Goal: Task Accomplishment & Management: Complete application form

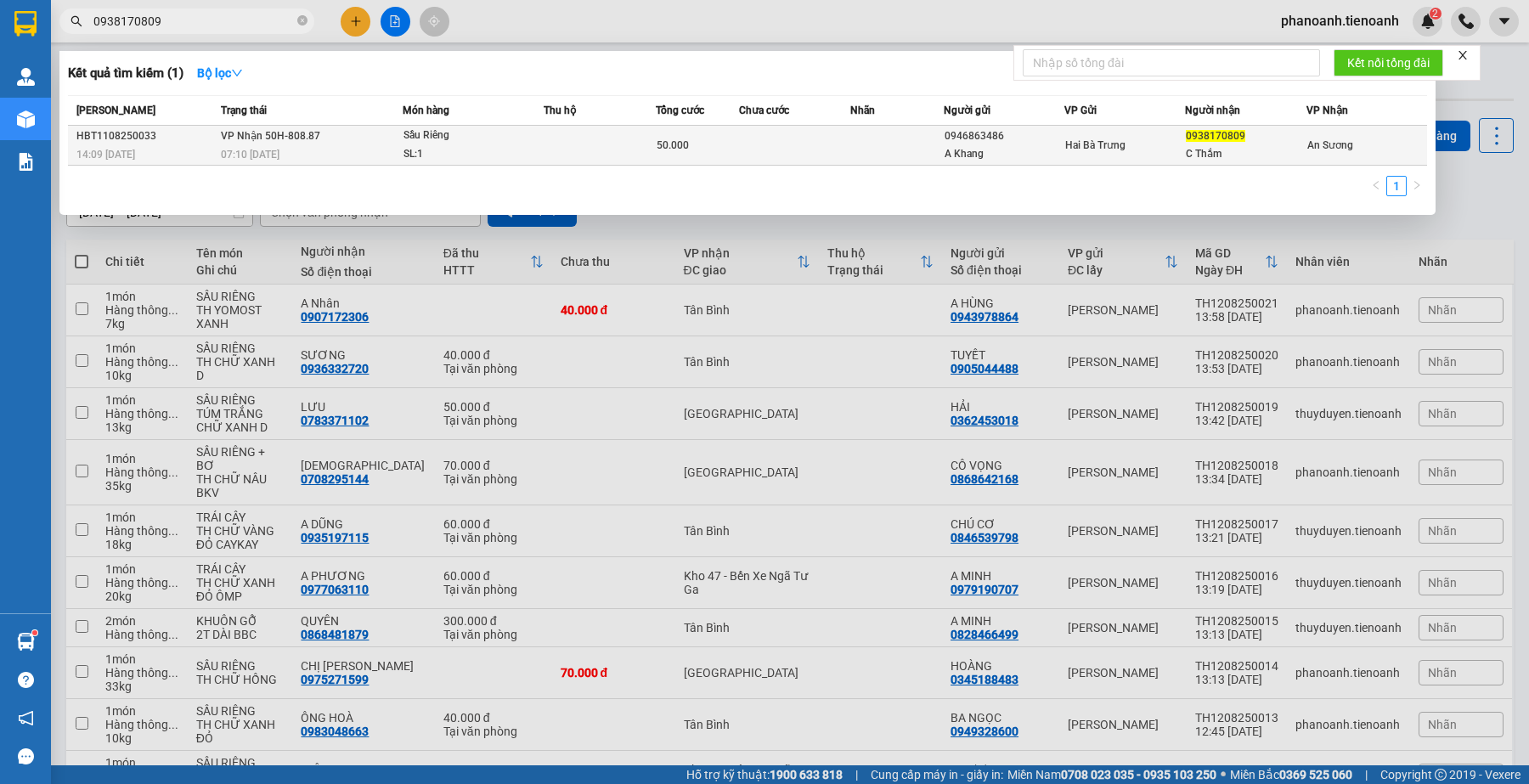
type input "0938170809"
click at [616, 155] on td at bounding box center [599, 145] width 111 height 40
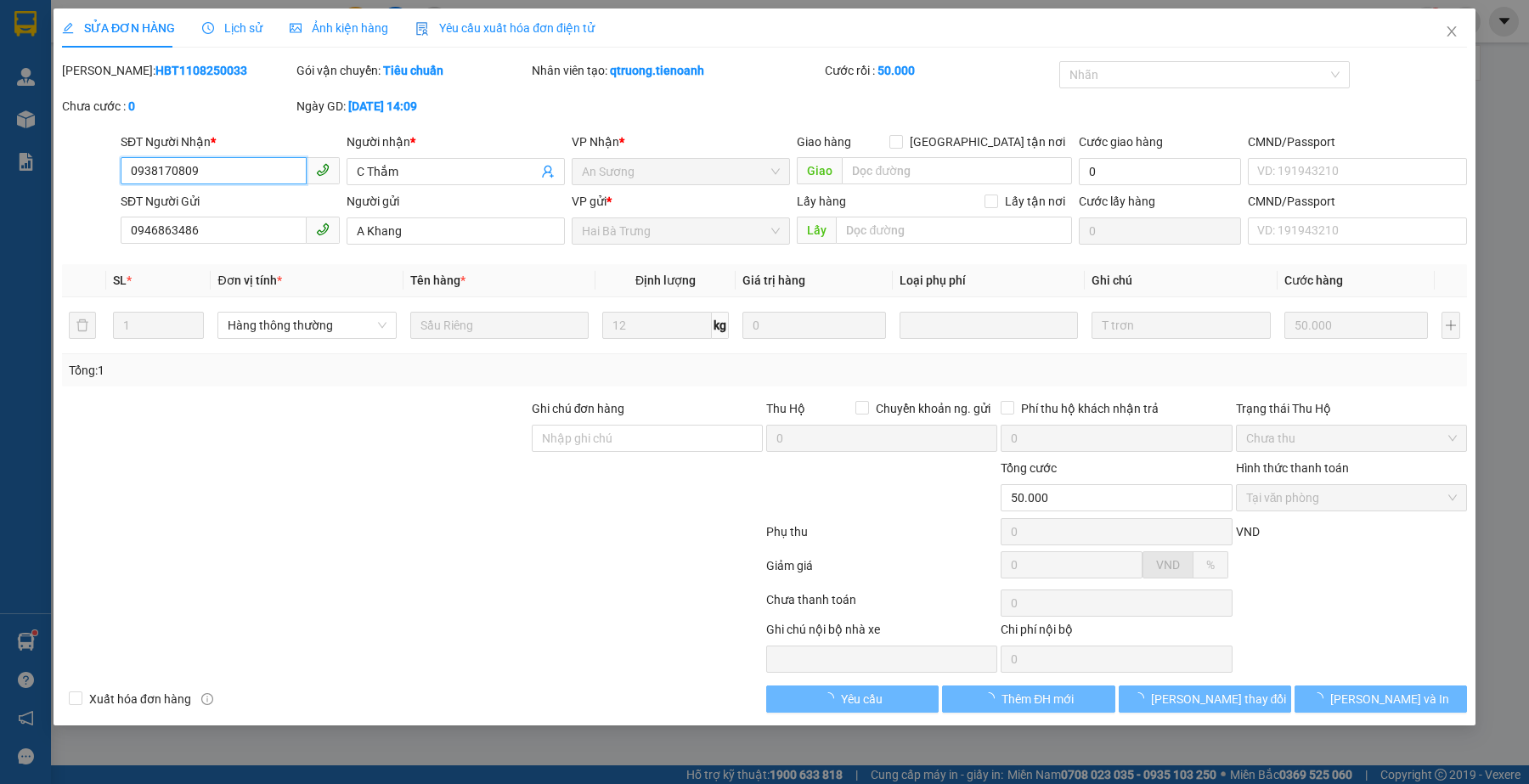
type input "0938170809"
type input "C Thắm"
type input "0946863486"
type input "A Khang"
type input "50.000"
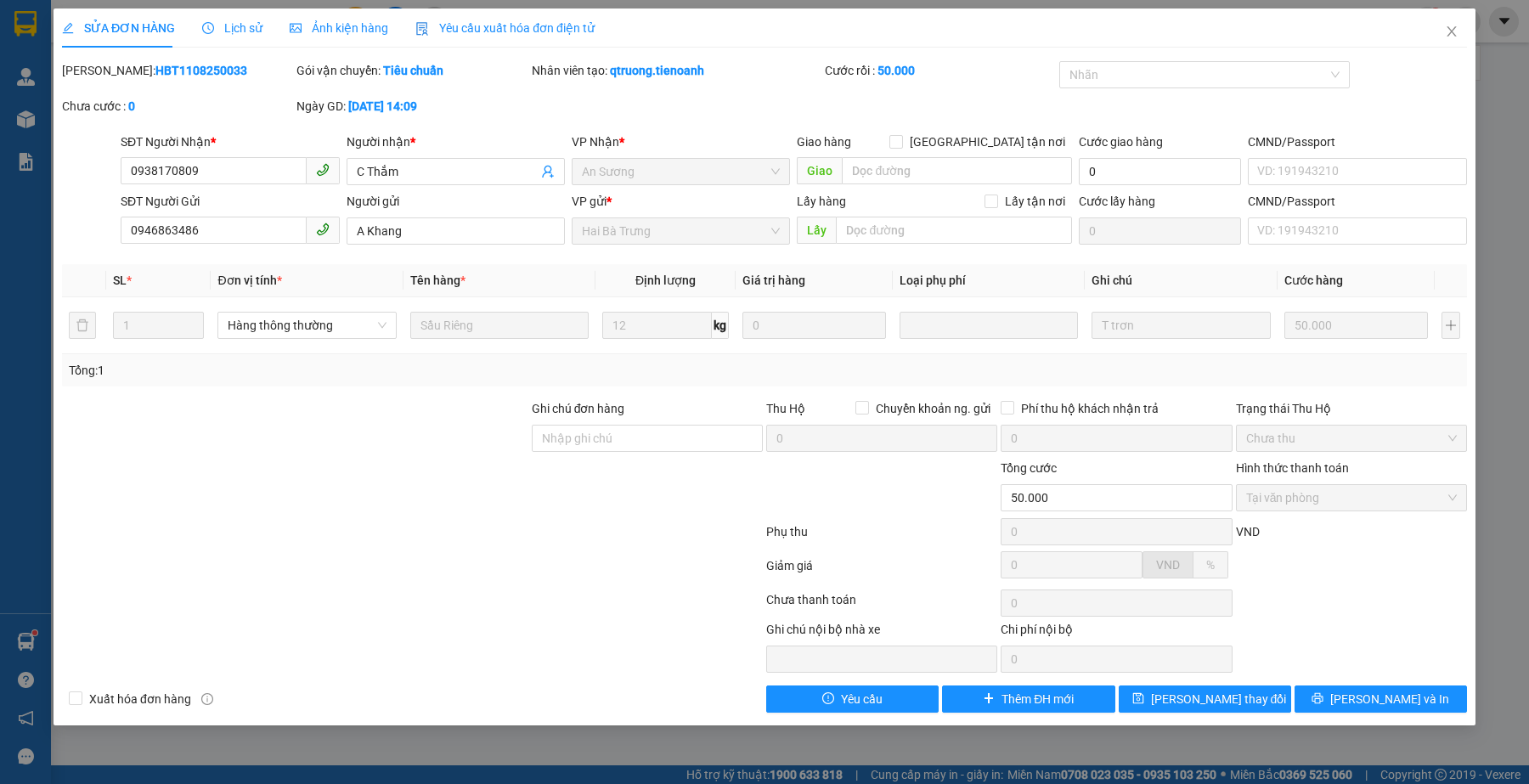
click at [224, 23] on span "Lịch sử" at bounding box center [232, 28] width 60 height 13
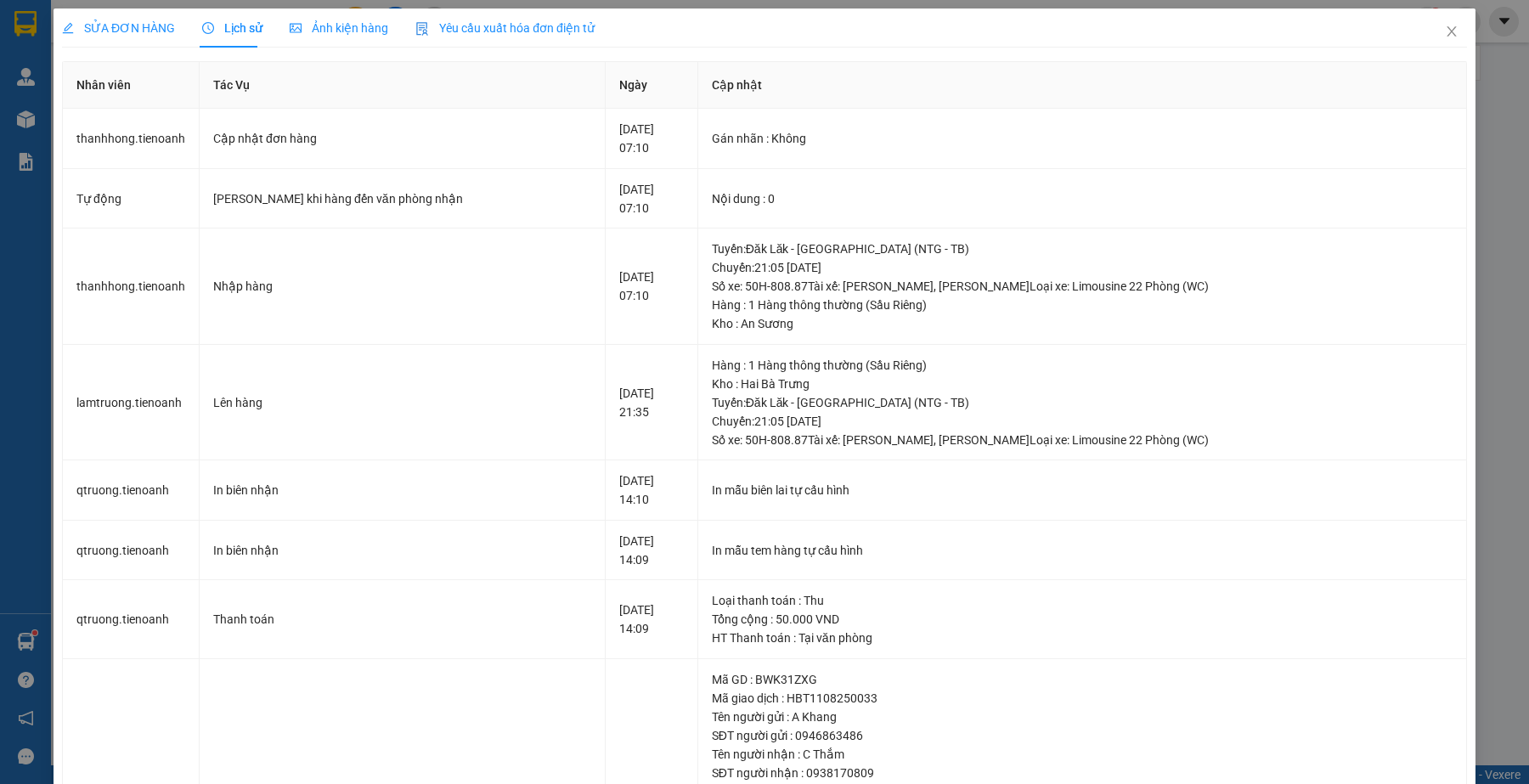
click at [154, 31] on span "SỬA ĐƠN HÀNG" at bounding box center [119, 28] width 113 height 13
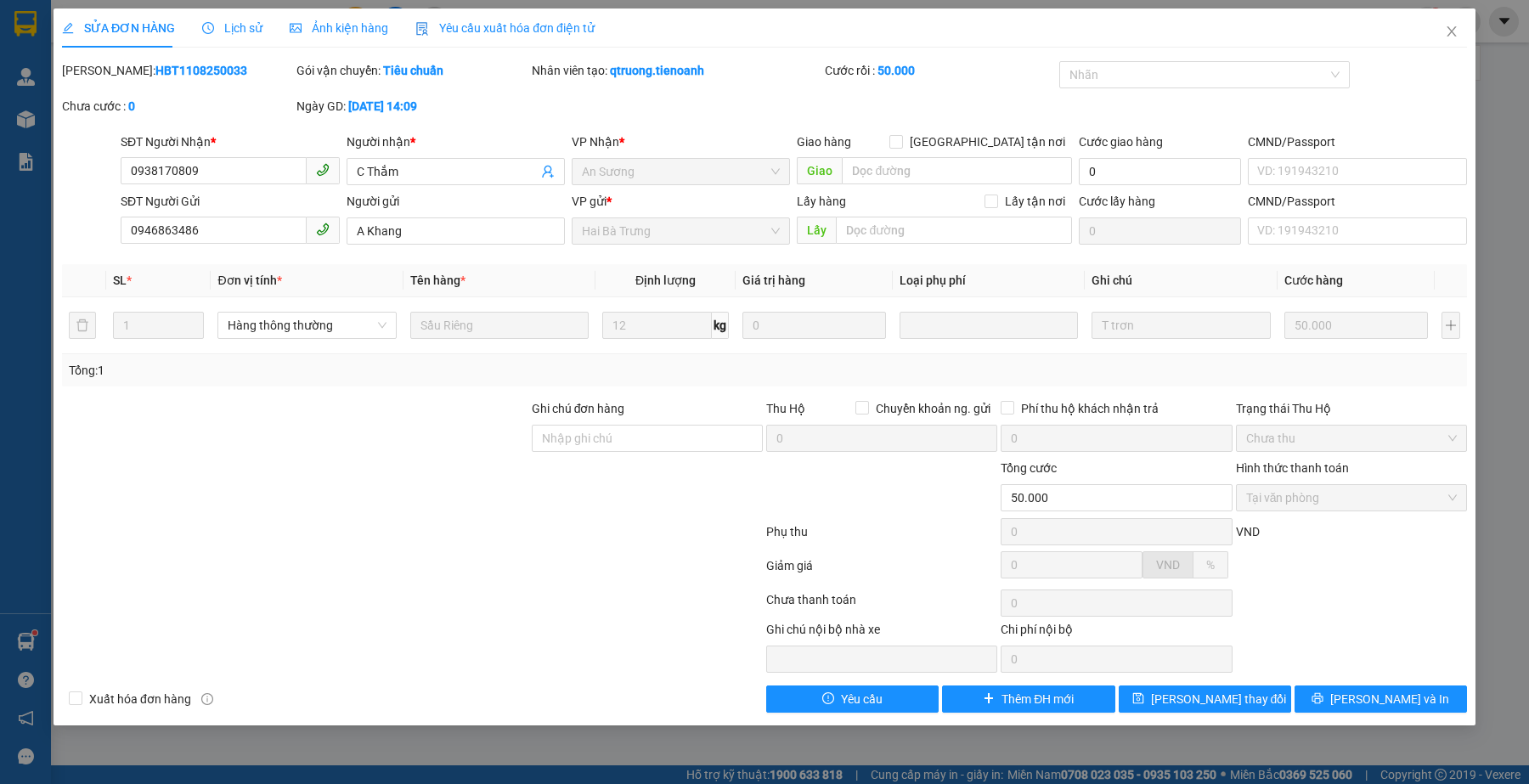
click at [482, 591] on div at bounding box center [412, 603] width 704 height 34
click at [242, 31] on span "Lịch sử" at bounding box center [232, 28] width 60 height 13
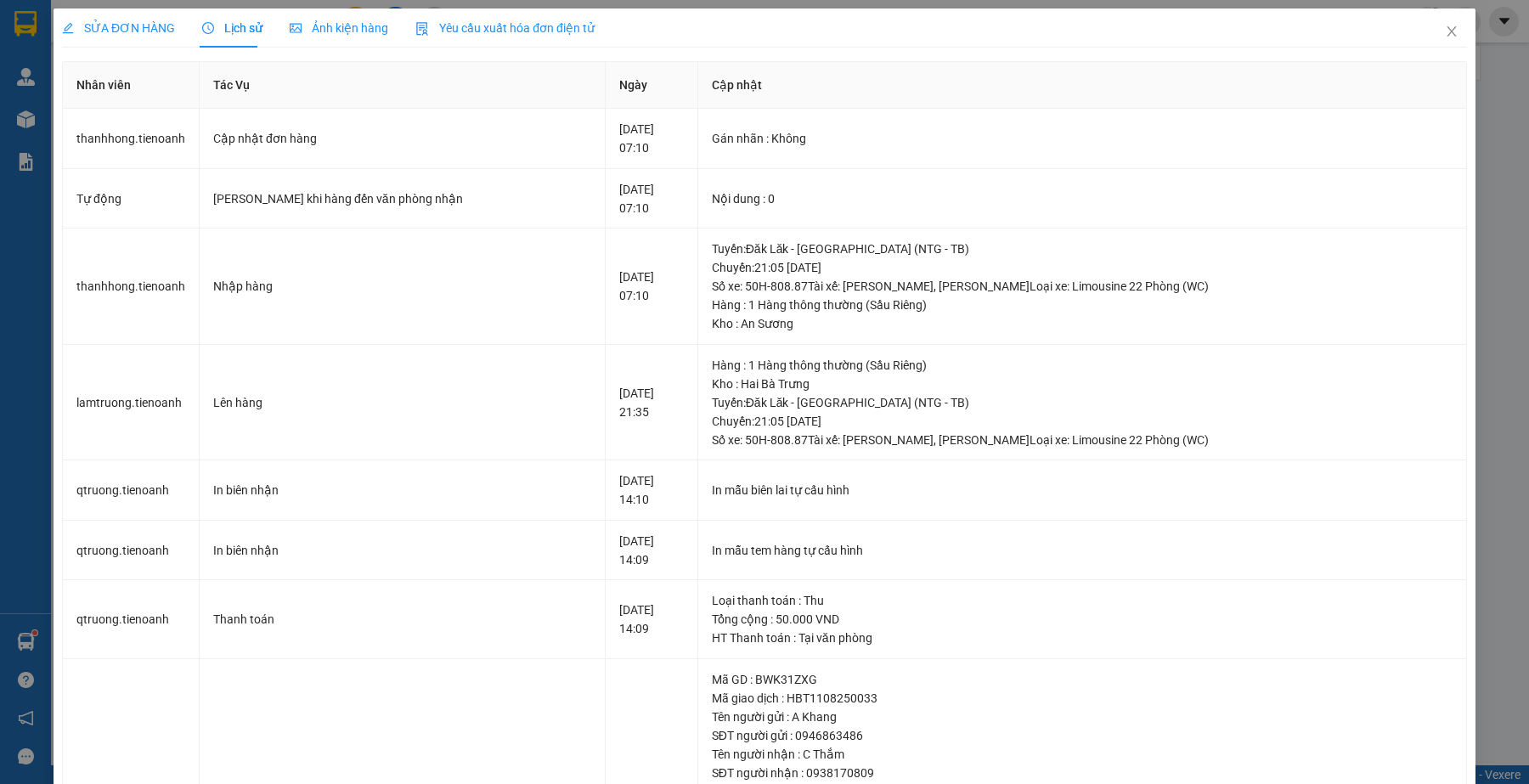
click at [147, 27] on span "SỬA ĐƠN HÀNG" at bounding box center [119, 28] width 113 height 13
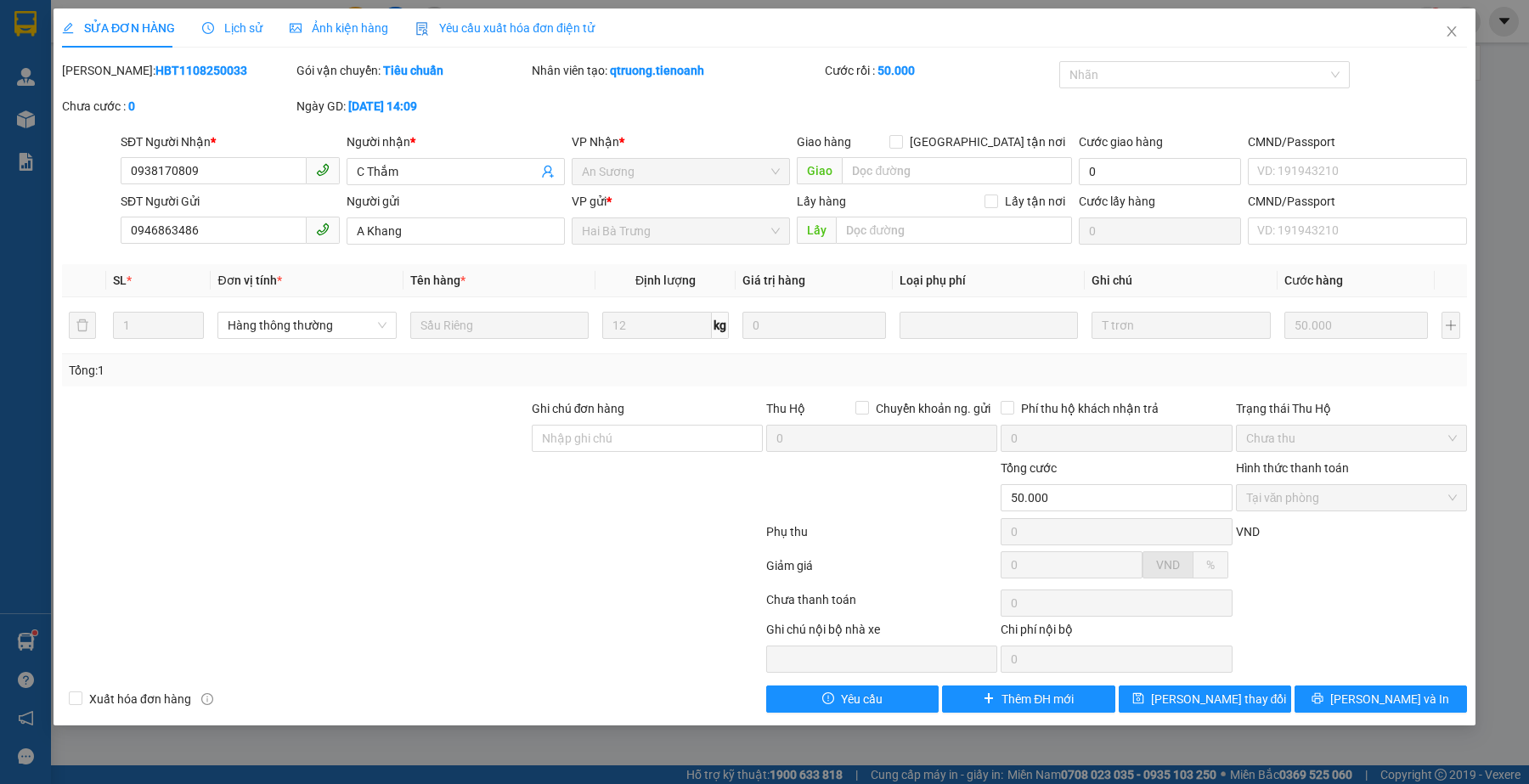
click at [255, 40] on div "Lịch sử" at bounding box center [232, 27] width 60 height 39
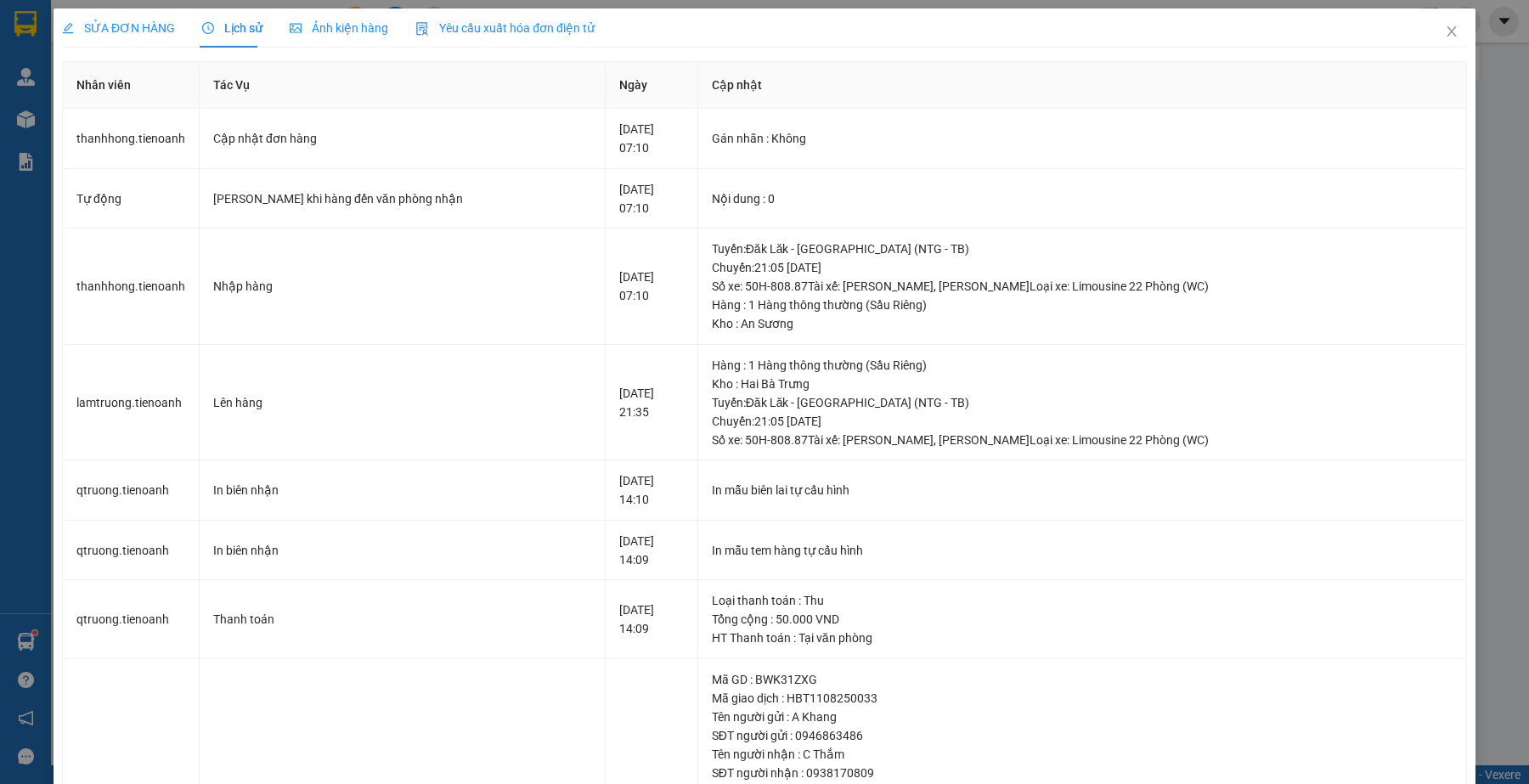
click at [154, 36] on div "SỬA ĐƠN HÀNG" at bounding box center [119, 28] width 113 height 19
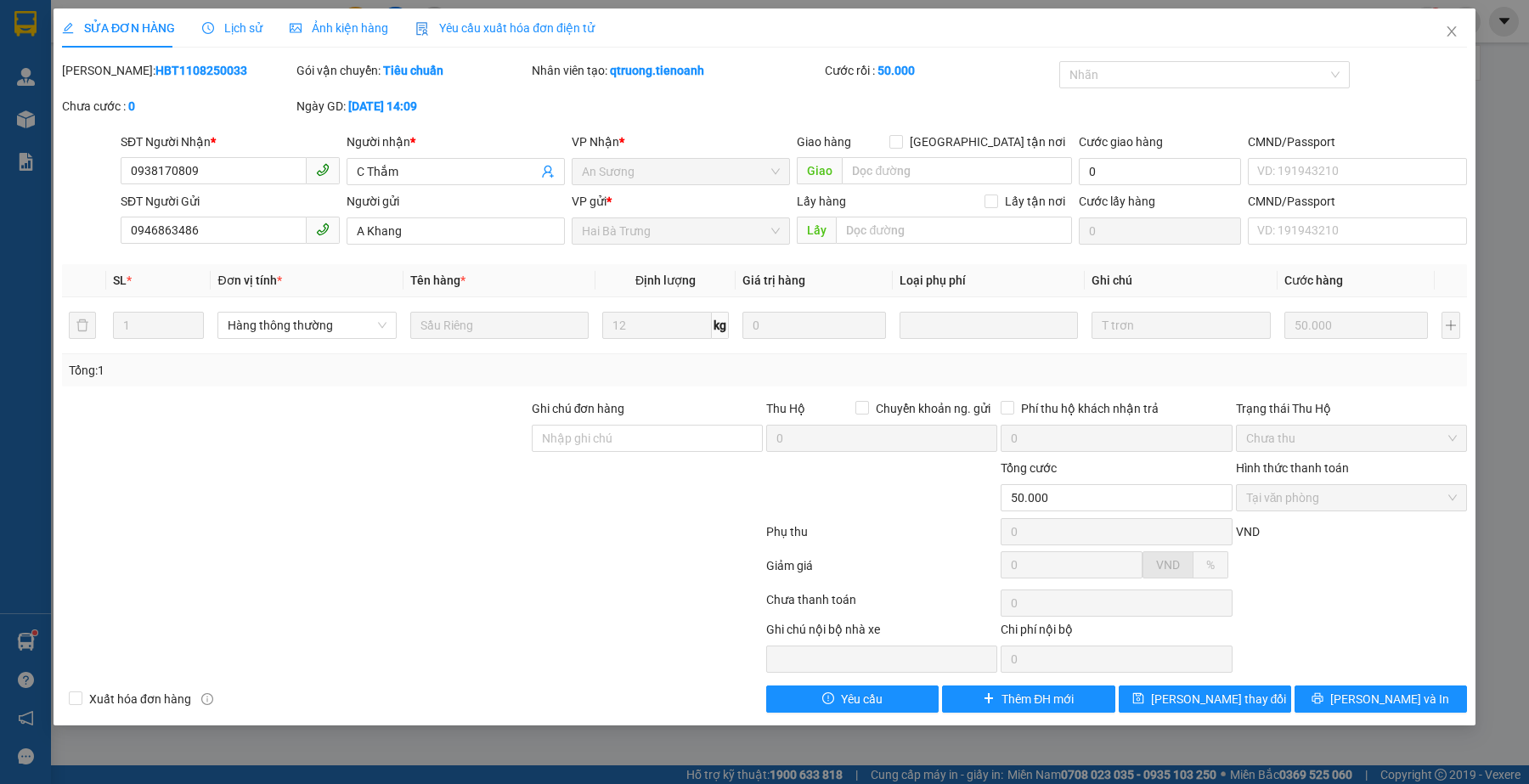
click at [258, 20] on div "SỬA ĐƠN HÀNG Lịch sử Ảnh kiện hàng Yêu cầu xuất hóa đơn điện tử" at bounding box center [328, 27] width 533 height 39
click at [253, 22] on span "Lịch sử" at bounding box center [232, 28] width 60 height 13
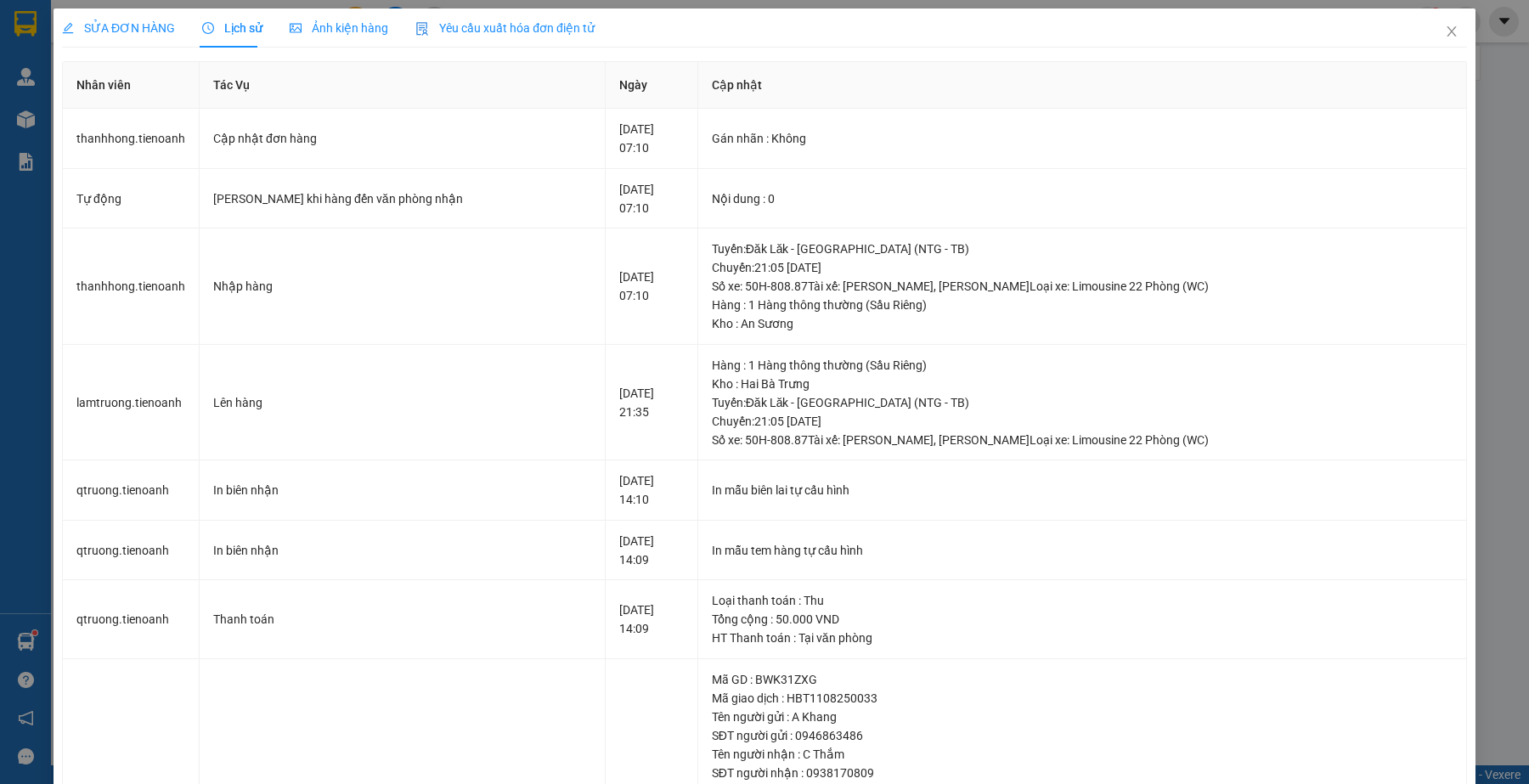
click at [136, 22] on span "SỬA ĐƠN HÀNG" at bounding box center [119, 28] width 113 height 13
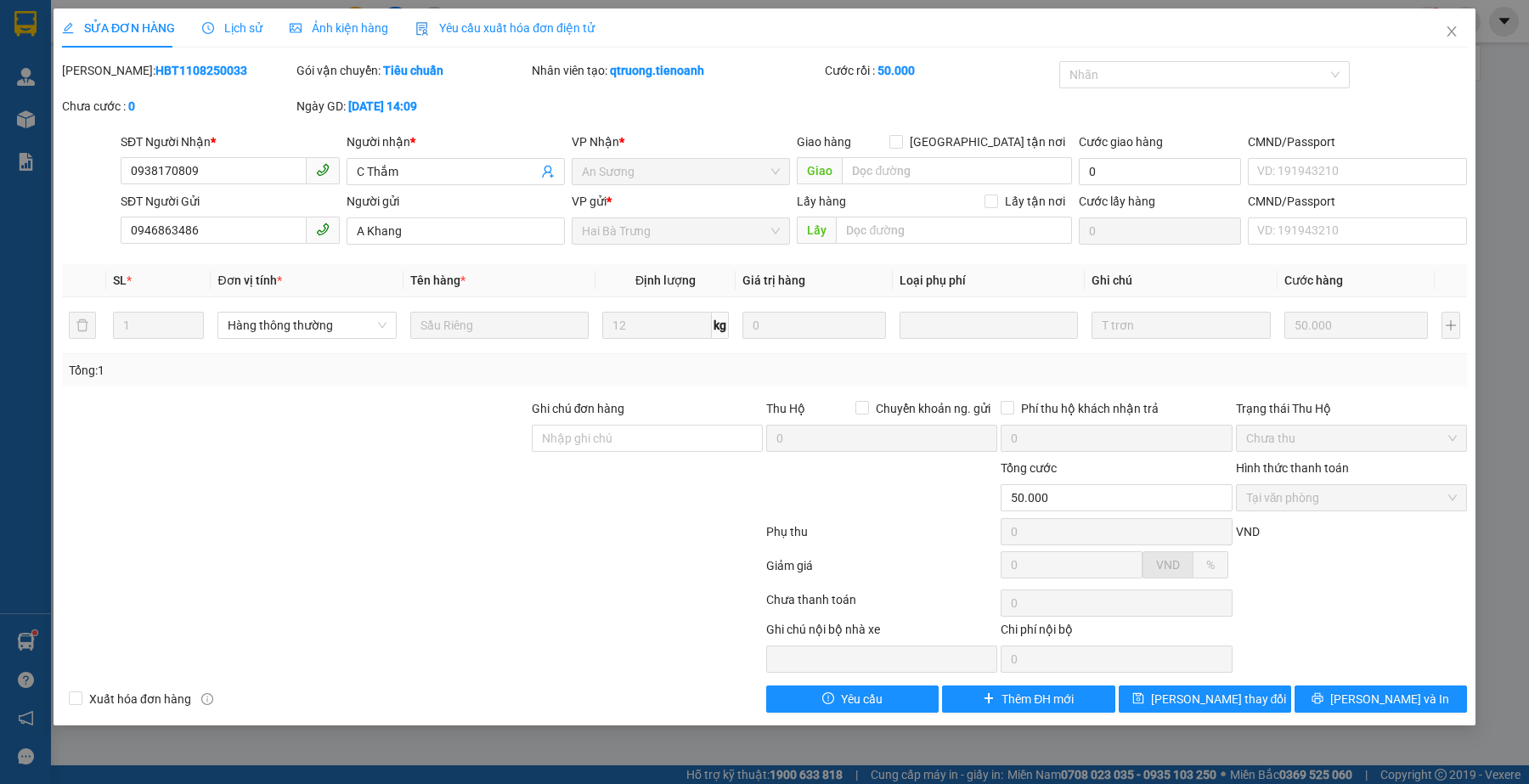
click at [444, 461] on div at bounding box center [295, 489] width 470 height 59
click at [566, 579] on div at bounding box center [412, 569] width 704 height 34
click at [1448, 22] on span "Close" at bounding box center [1452, 31] width 48 height 48
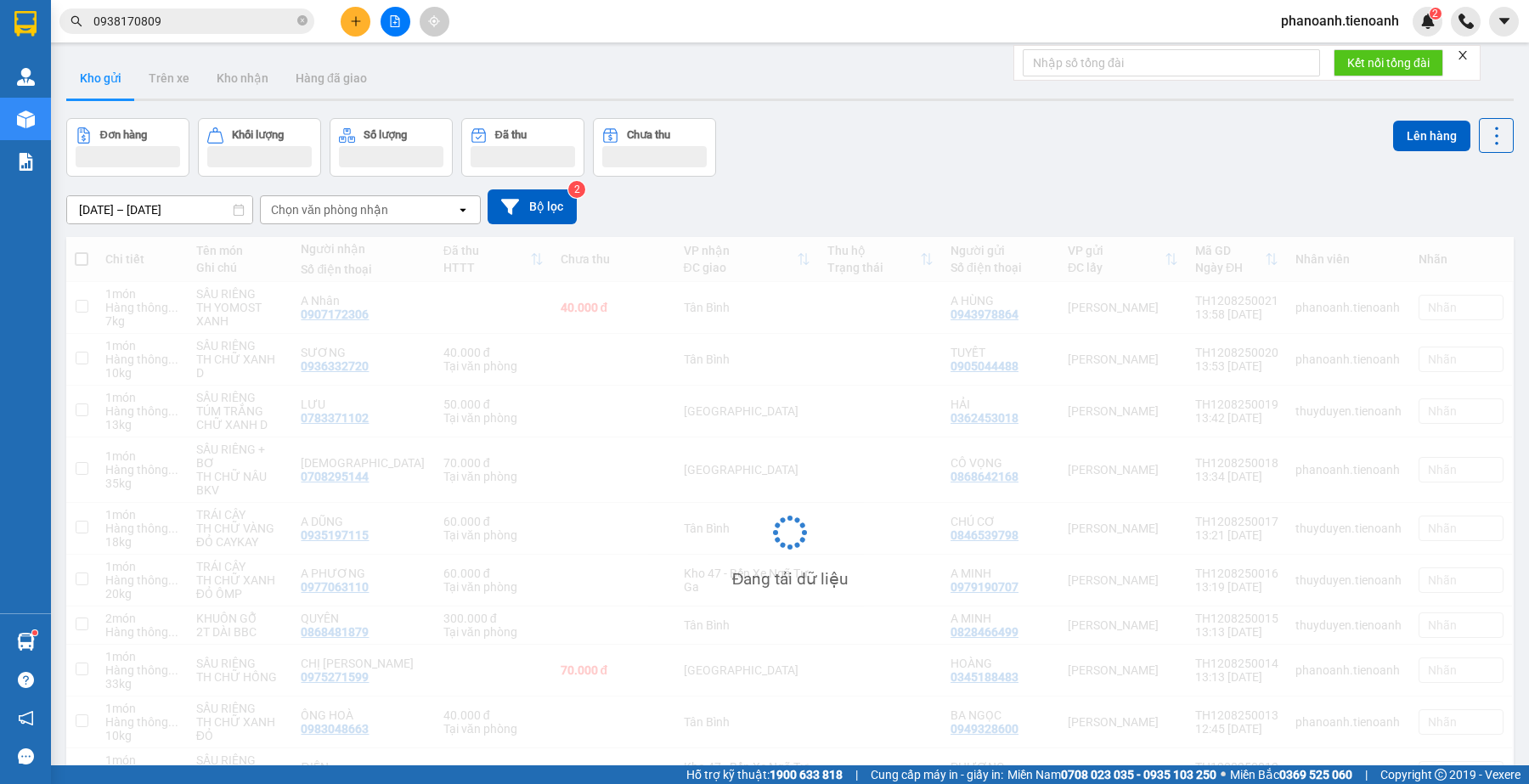
click at [1451, 28] on div at bounding box center [1465, 22] width 30 height 30
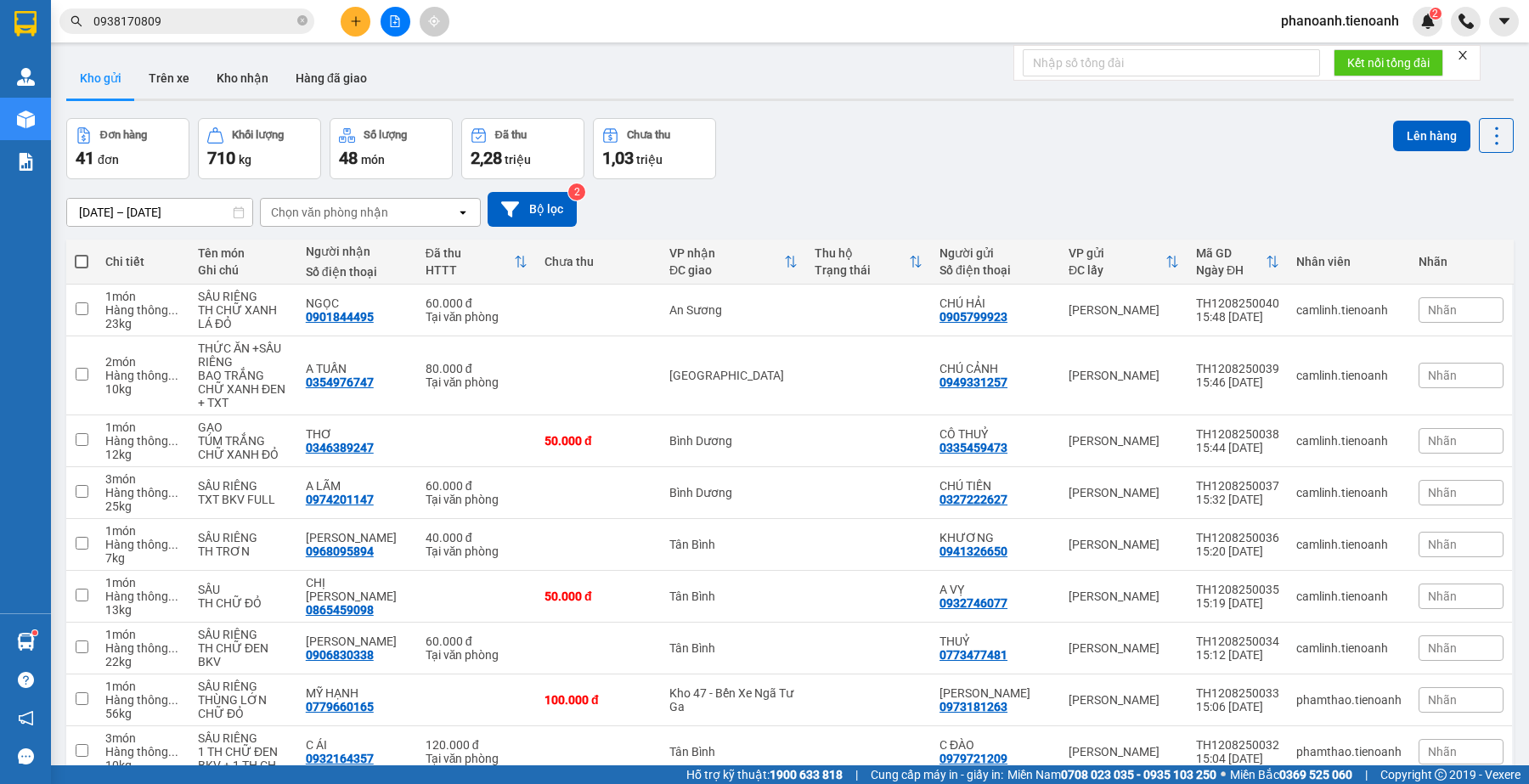
click at [192, 10] on span "0938170809" at bounding box center [187, 21] width 255 height 25
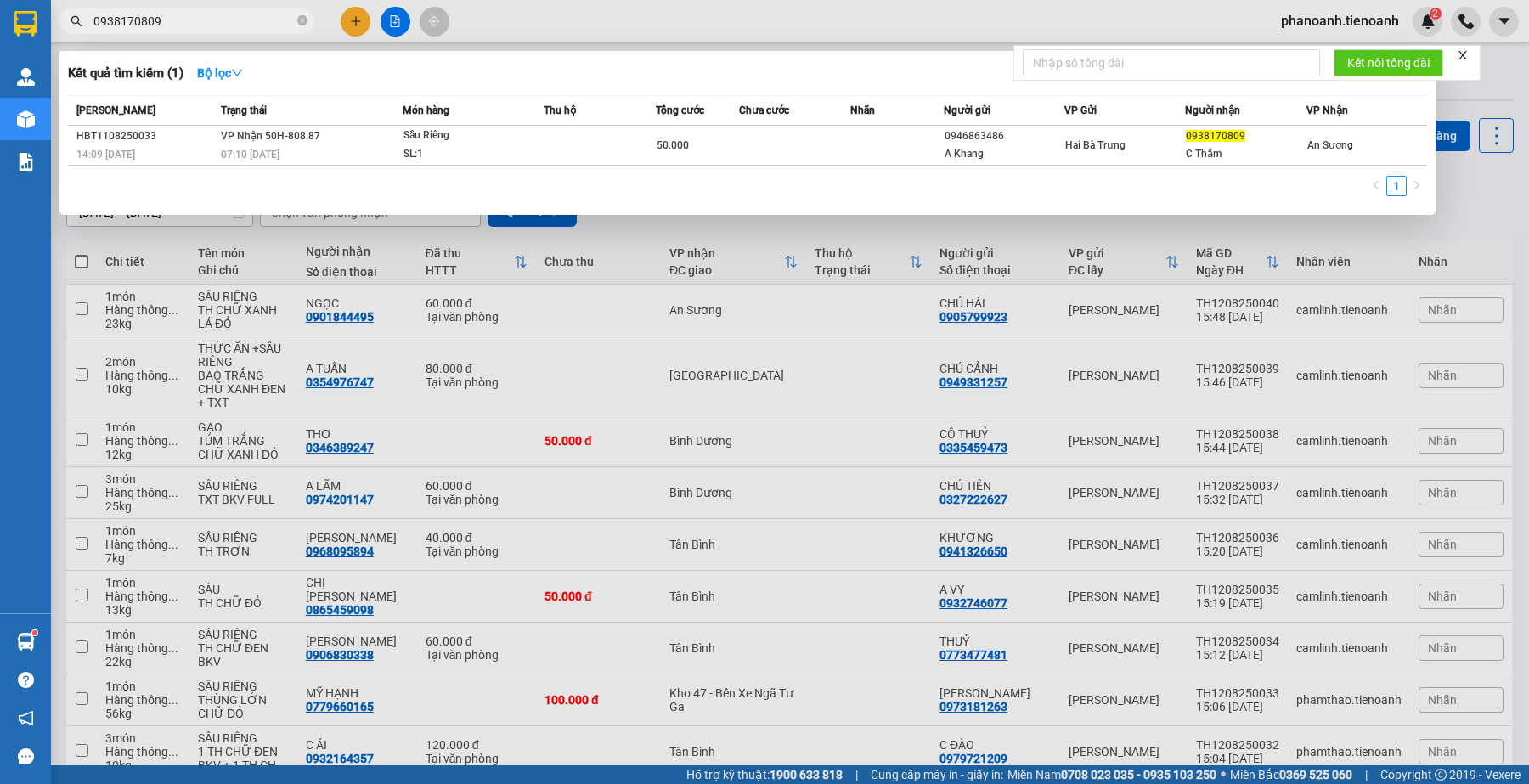
click at [207, 17] on input "0938170809" at bounding box center [193, 21] width 200 height 19
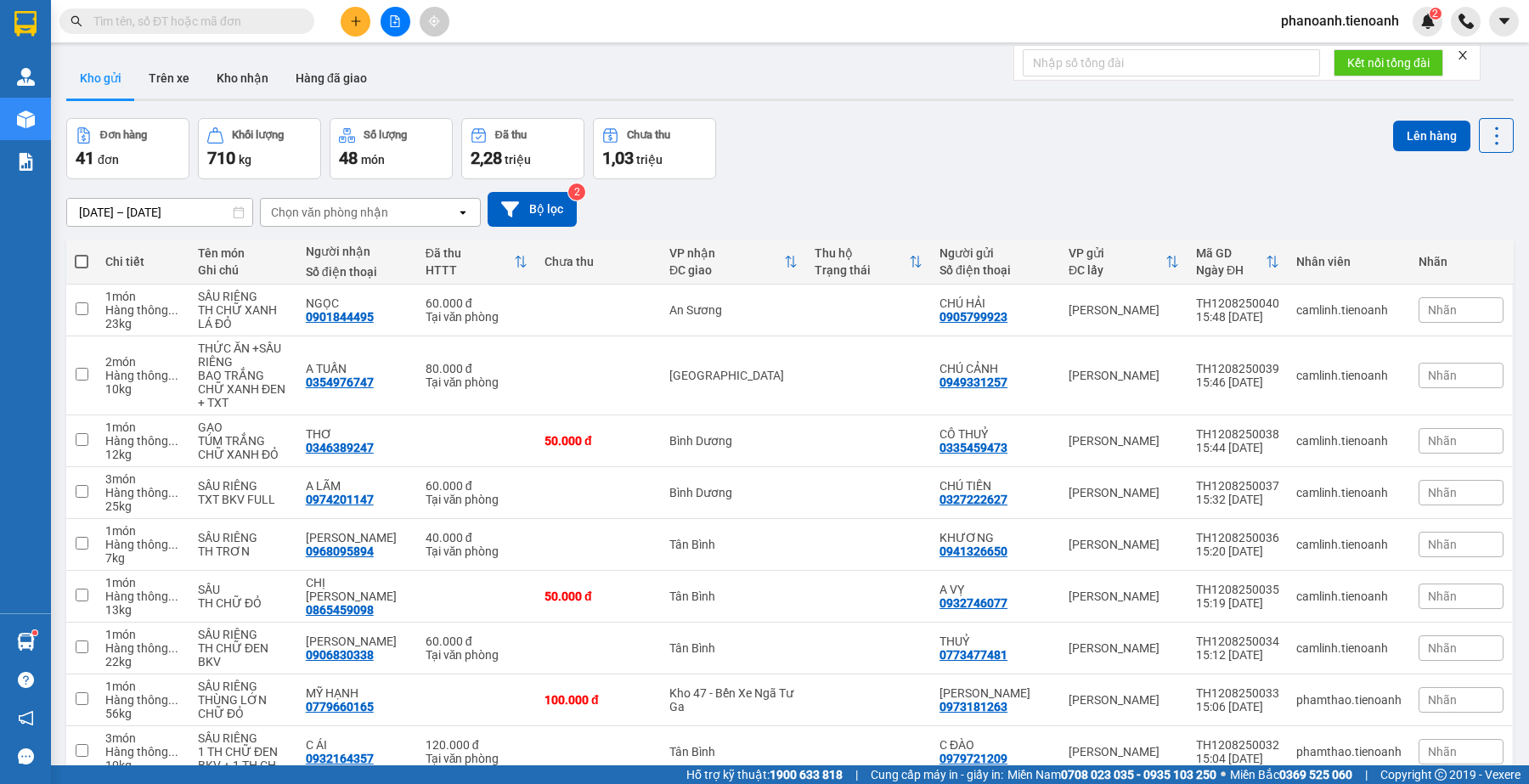
click at [209, 23] on input "text" at bounding box center [193, 21] width 200 height 19
click at [199, 28] on input "text" at bounding box center [193, 21] width 200 height 19
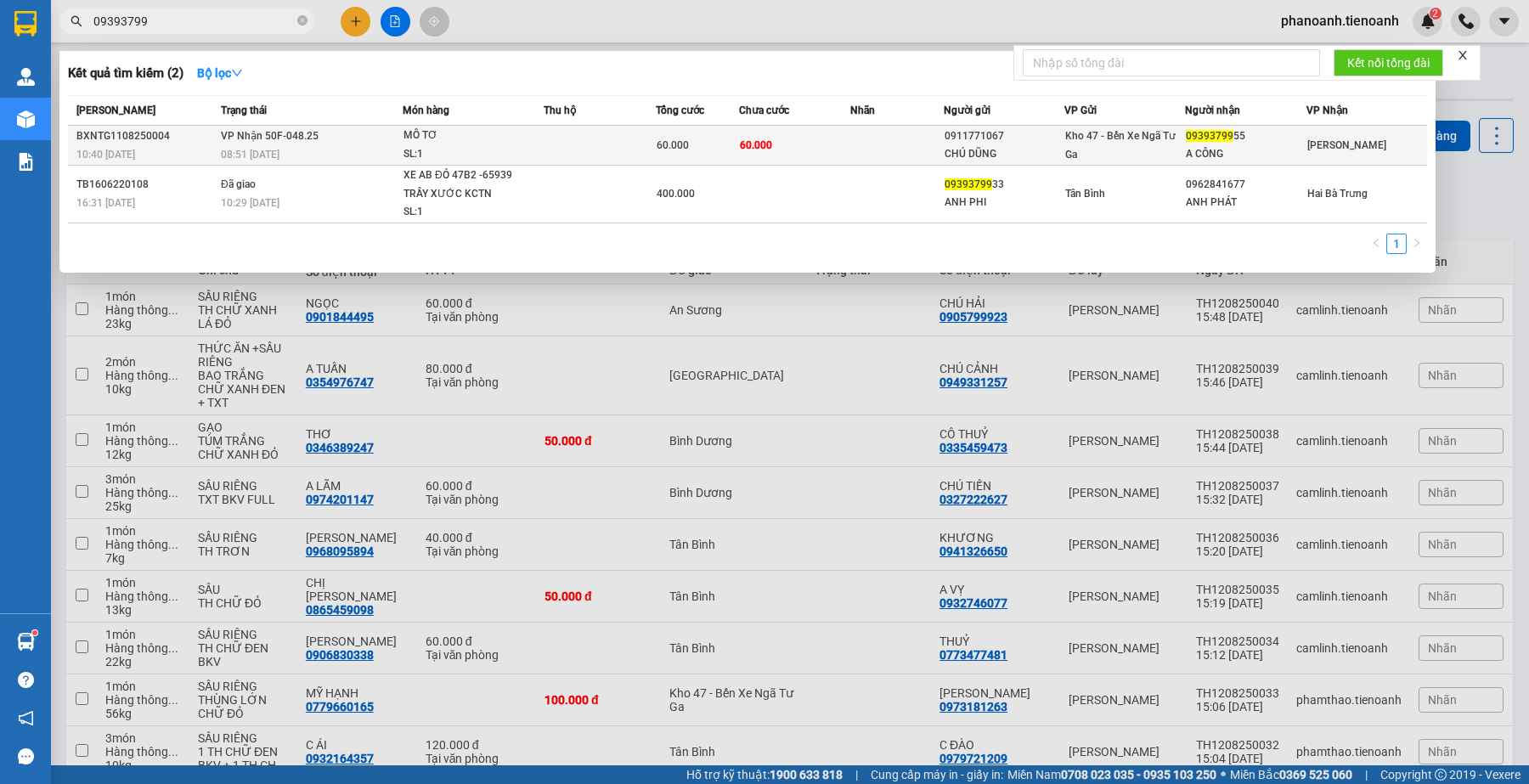
type input "09393799"
click at [937, 136] on td at bounding box center [897, 145] width 93 height 40
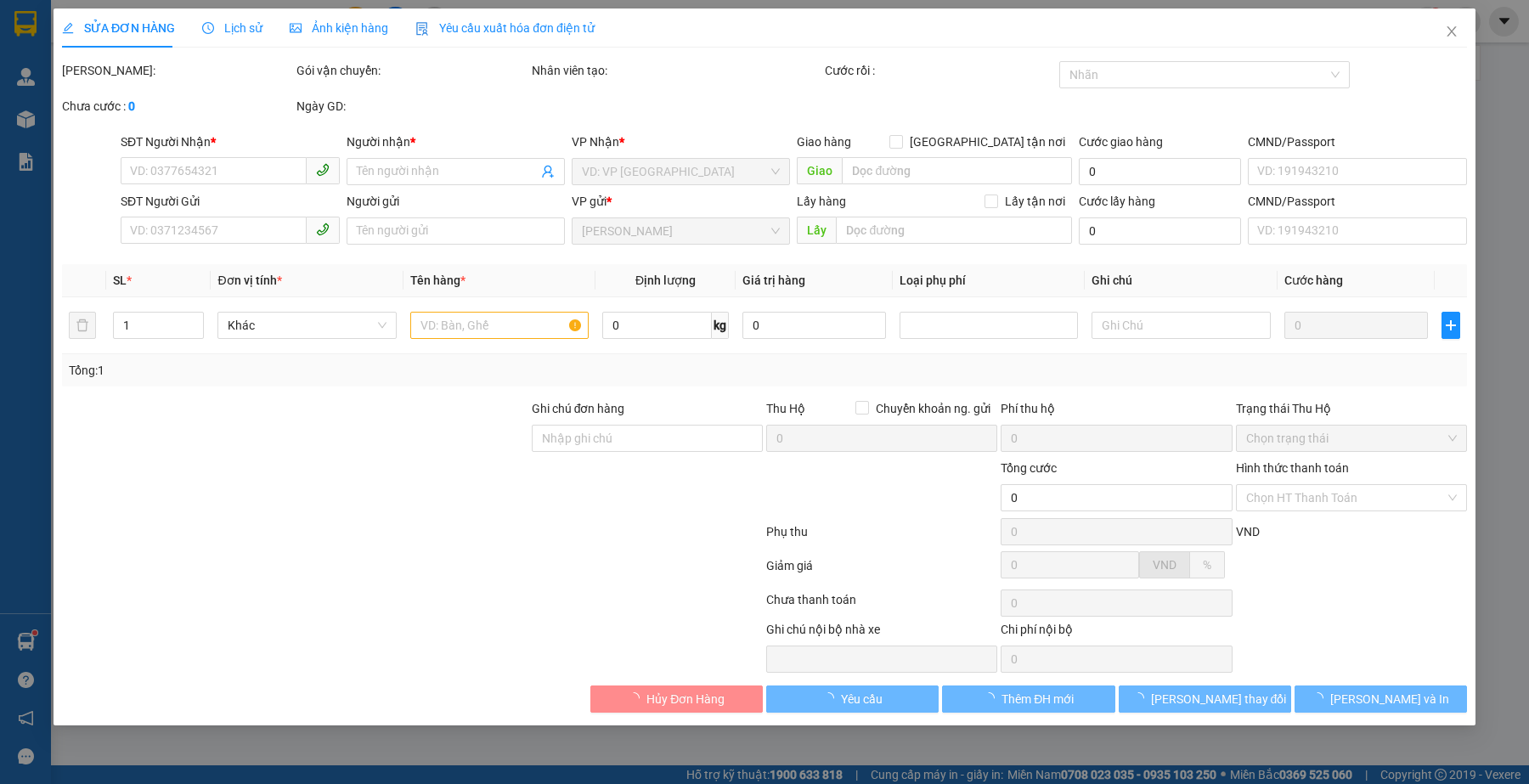
type input "0939379955"
type input "A CÔNG"
type input "0911771067"
type input "CHÚ DŨNG"
type input "60.000"
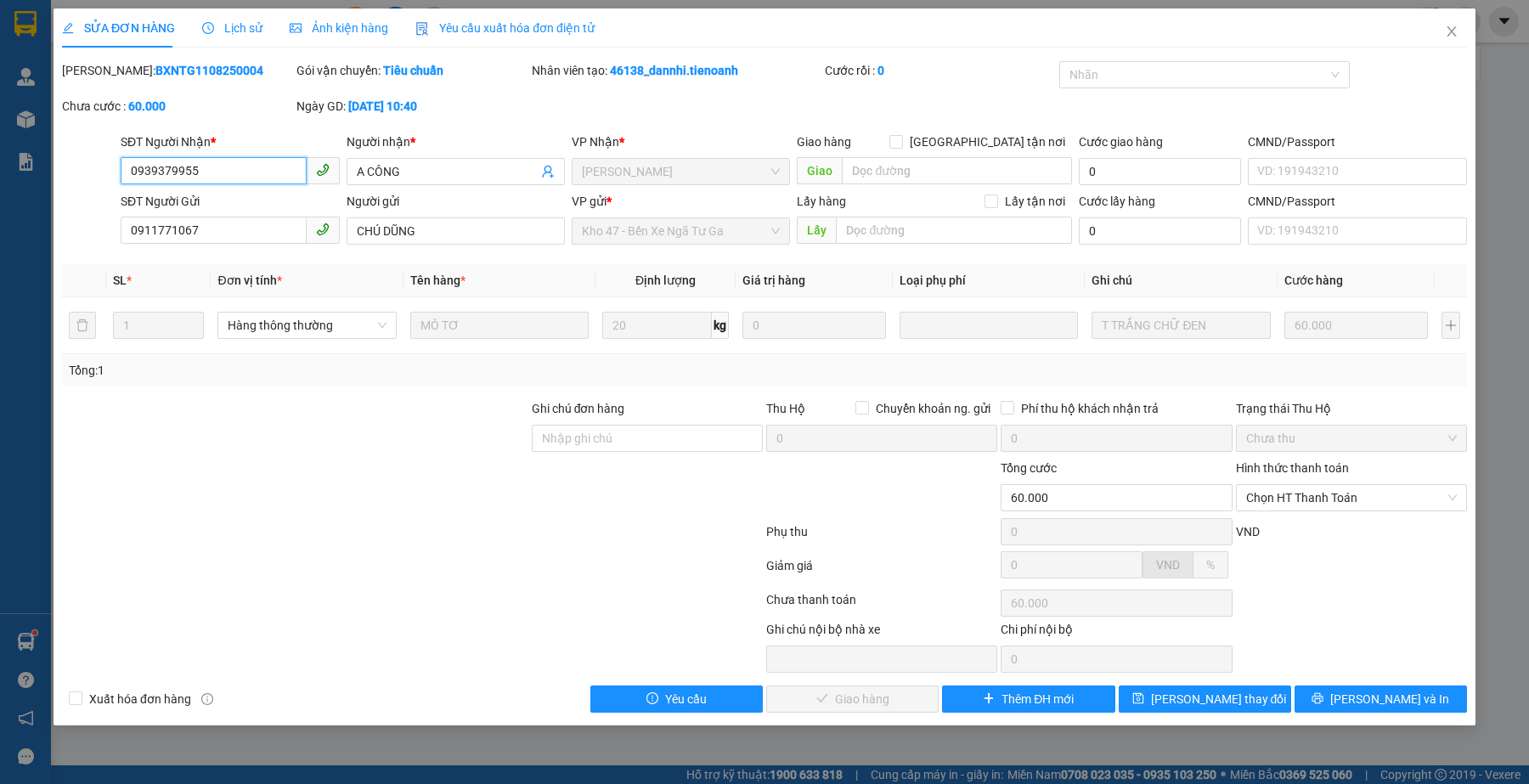
click at [232, 167] on input "0939379955" at bounding box center [213, 171] width 185 height 27
click at [440, 561] on div at bounding box center [412, 569] width 704 height 34
click at [532, 543] on div at bounding box center [412, 535] width 704 height 34
click at [494, 545] on div at bounding box center [412, 535] width 704 height 34
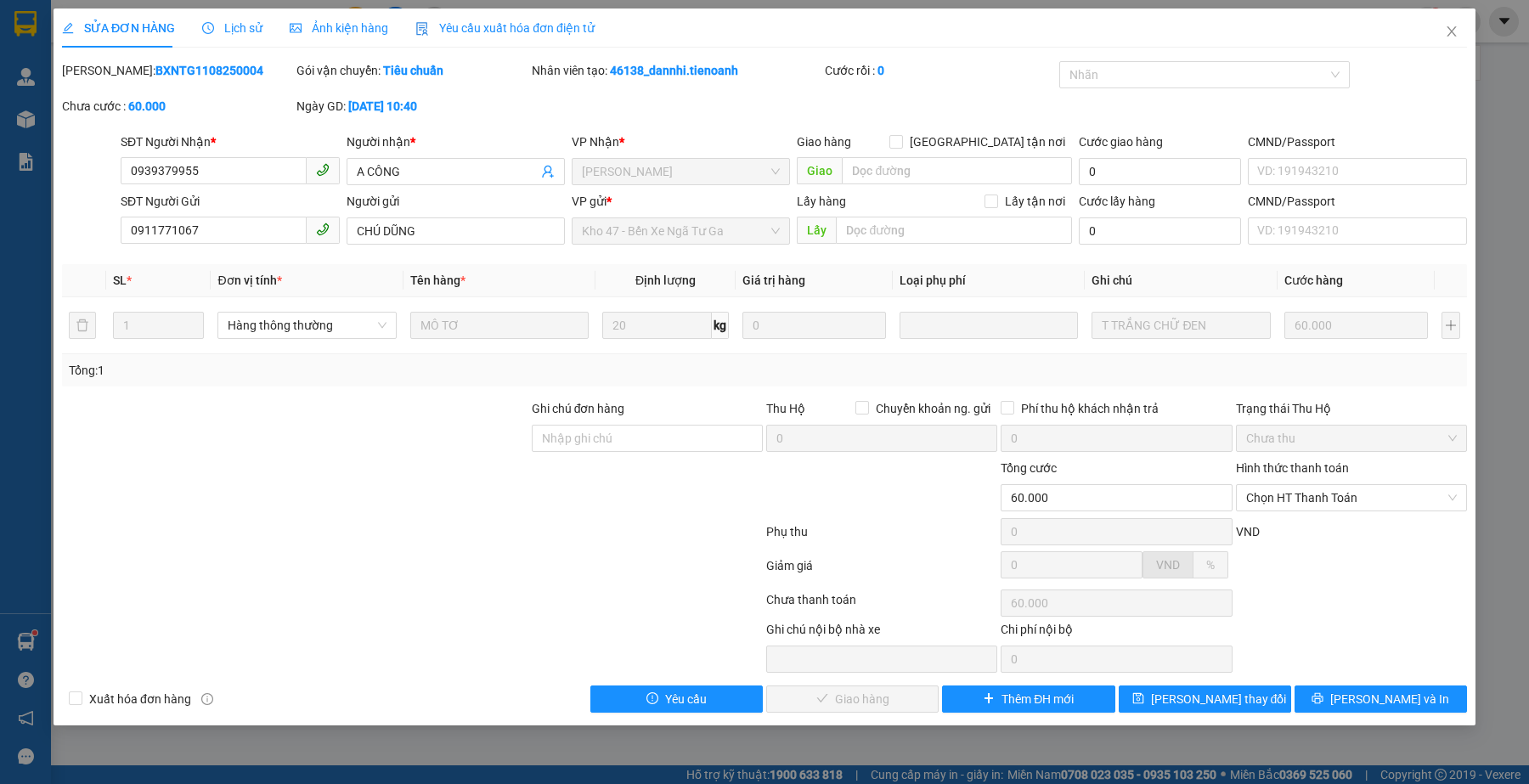
click at [406, 603] on div "Total Paid Fee 0 Total UnPaid Fee 60.000 Cash Collection Total Fee Mã ĐH: BXNTG…" at bounding box center [764, 386] width 1405 height 651
click at [478, 492] on div at bounding box center [295, 489] width 470 height 59
click at [260, 227] on input "0911771067" at bounding box center [213, 230] width 185 height 27
click at [438, 605] on div at bounding box center [412, 603] width 704 height 34
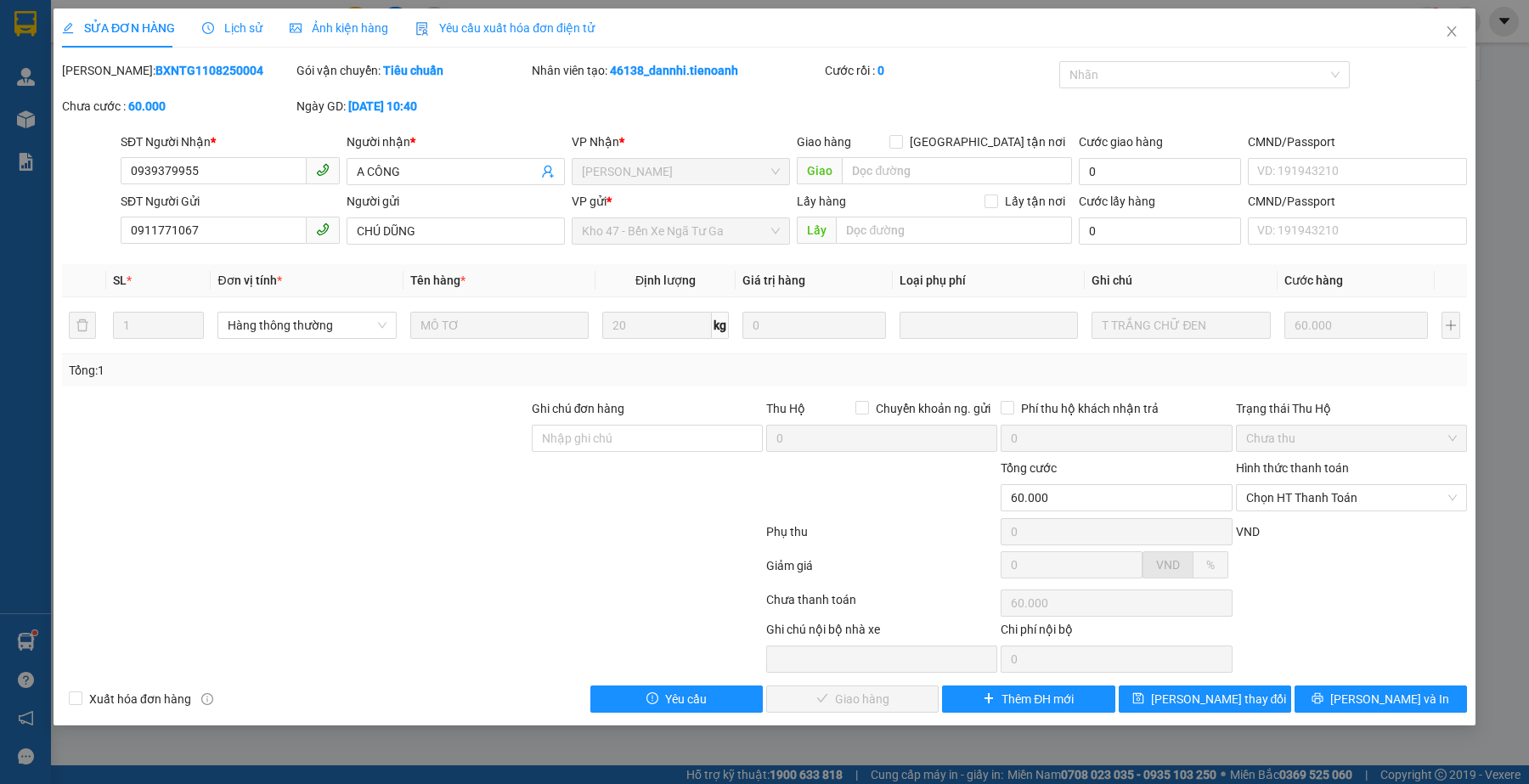
click at [426, 512] on div at bounding box center [295, 489] width 470 height 59
click at [523, 590] on div at bounding box center [412, 603] width 704 height 34
click at [346, 532] on div at bounding box center [412, 535] width 704 height 34
click at [444, 524] on div at bounding box center [412, 535] width 704 height 34
click at [334, 556] on div at bounding box center [412, 569] width 704 height 34
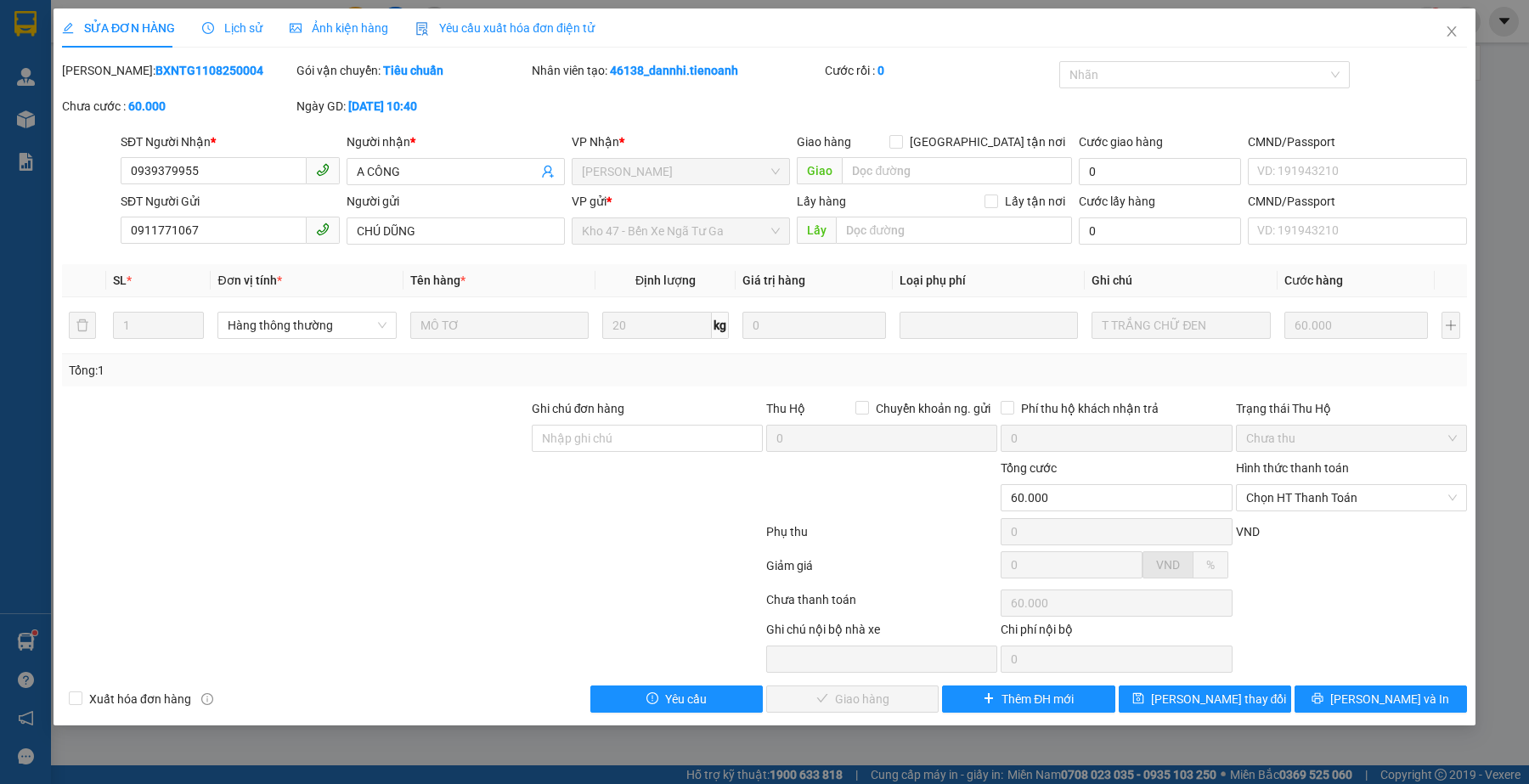
click at [369, 519] on div at bounding box center [412, 535] width 704 height 34
click at [219, 579] on div at bounding box center [412, 569] width 704 height 34
click at [610, 590] on div at bounding box center [412, 603] width 704 height 34
click at [433, 469] on div at bounding box center [295, 489] width 470 height 59
click at [433, 472] on div at bounding box center [295, 489] width 470 height 59
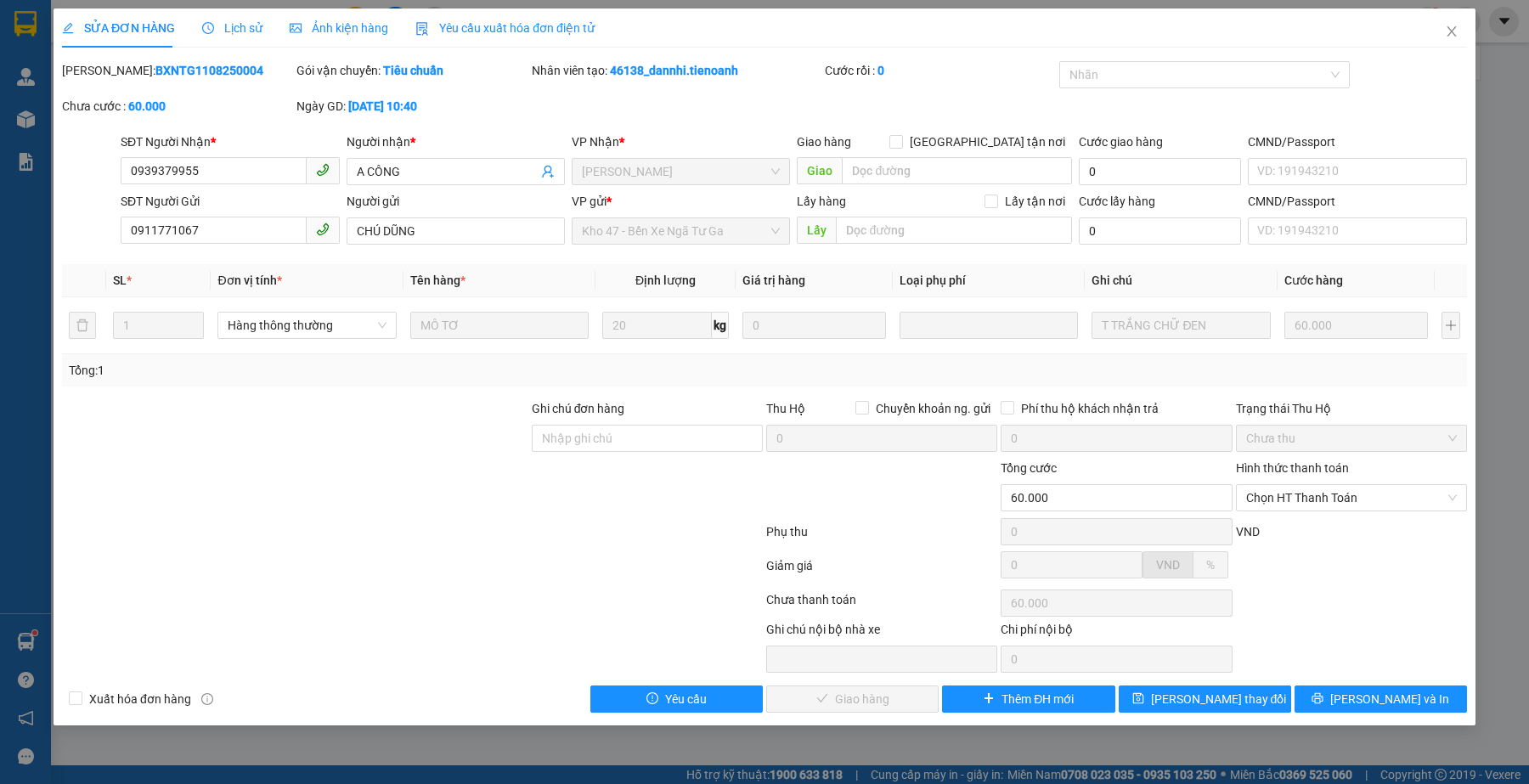
click at [402, 460] on div at bounding box center [295, 489] width 470 height 59
click at [402, 494] on div at bounding box center [295, 489] width 470 height 59
click at [416, 585] on div at bounding box center [412, 569] width 704 height 34
click at [430, 621] on div at bounding box center [266, 646] width 411 height 53
click at [392, 601] on div at bounding box center [412, 603] width 704 height 34
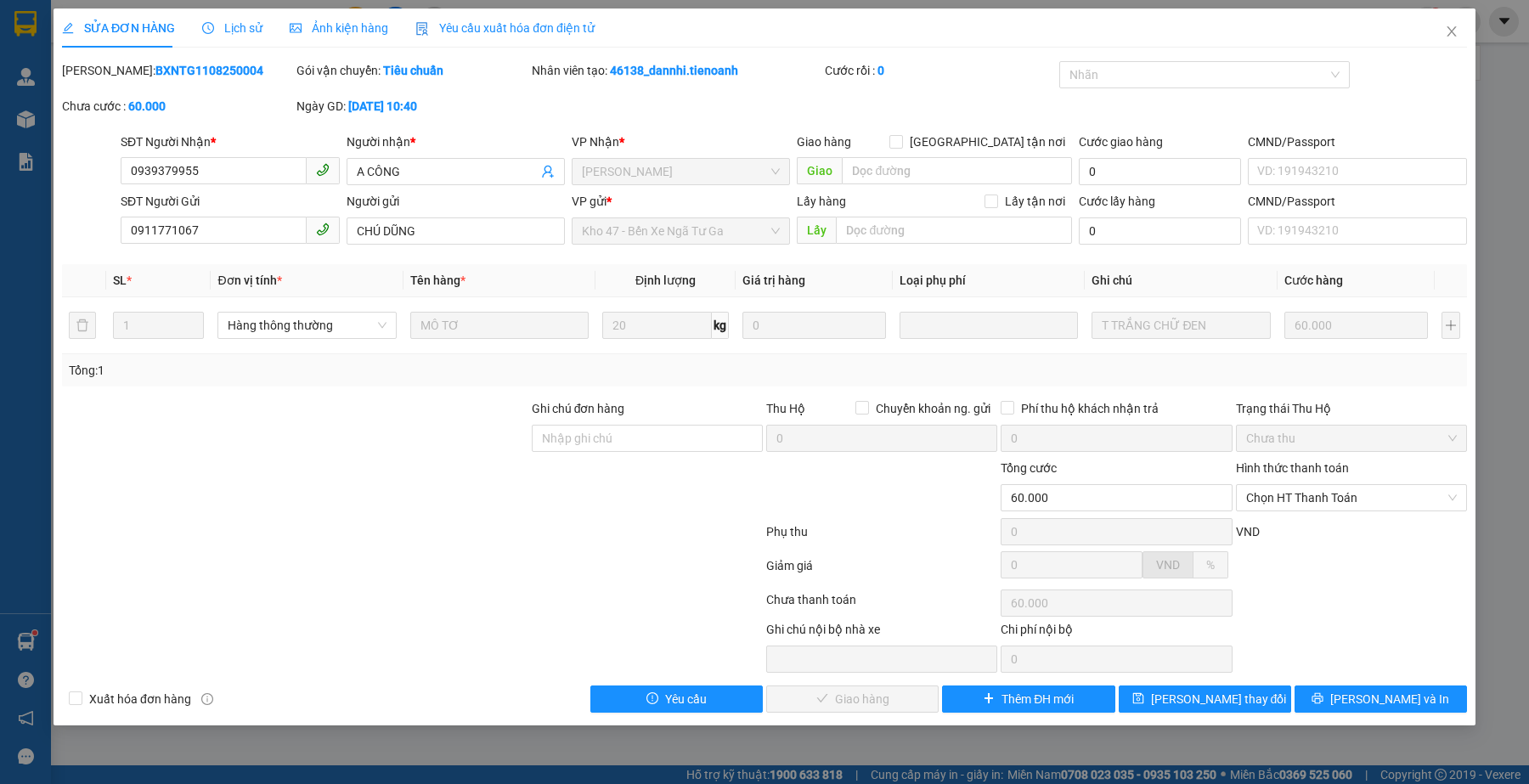
click at [398, 577] on div at bounding box center [412, 569] width 704 height 34
click at [386, 538] on div at bounding box center [412, 535] width 704 height 34
click at [185, 492] on div at bounding box center [295, 489] width 470 height 59
drag, startPoint x: 549, startPoint y: 540, endPoint x: 1116, endPoint y: 507, distance: 568.0
click at [563, 543] on div at bounding box center [412, 535] width 704 height 34
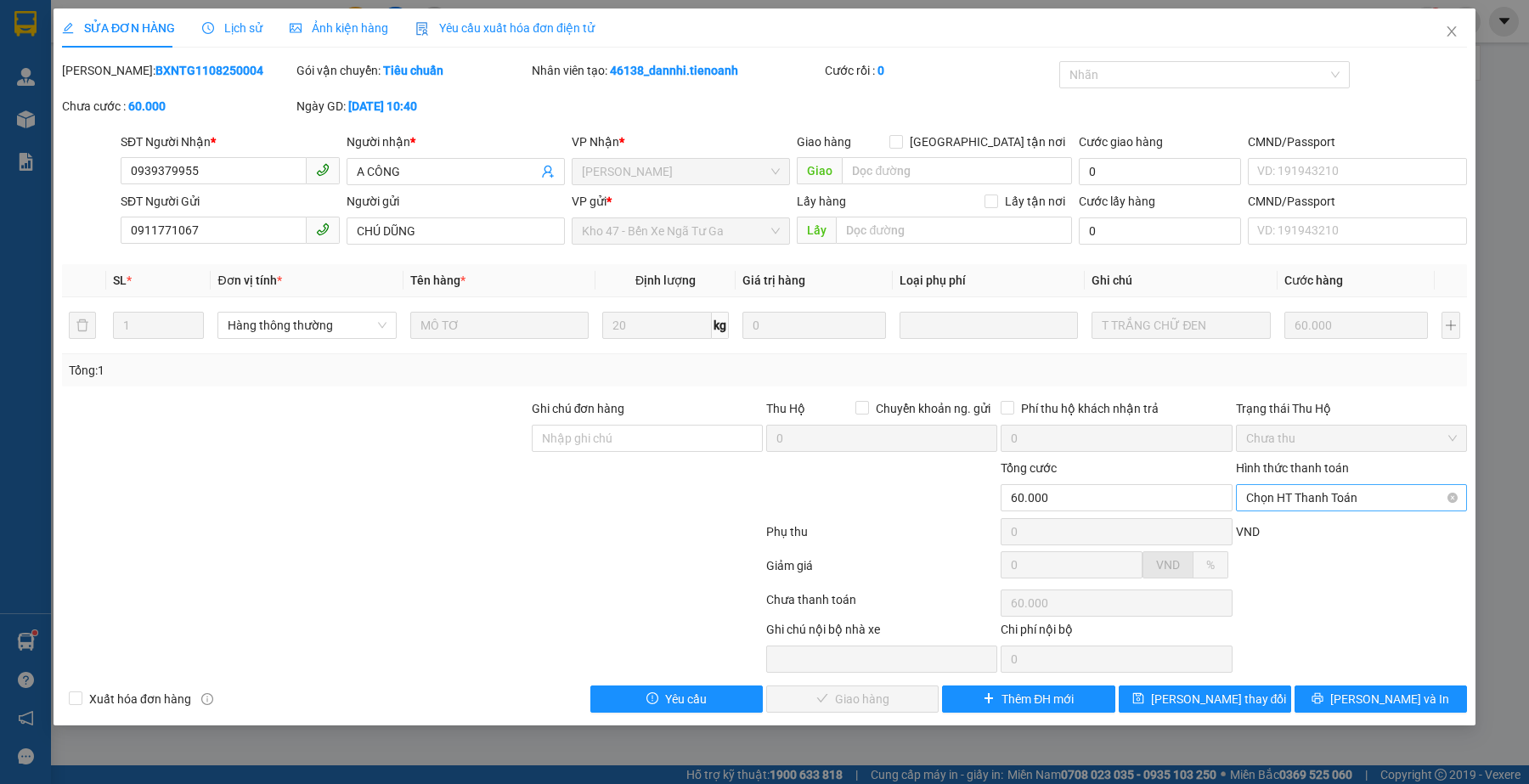
click at [1348, 499] on span "Chọn HT Thanh Toán" at bounding box center [1351, 498] width 211 height 25
drag, startPoint x: 1318, startPoint y: 537, endPoint x: 1138, endPoint y: 569, distance: 182.8
click at [1317, 537] on div "Tại văn phòng" at bounding box center [1351, 532] width 211 height 19
type input "0"
click at [544, 600] on div at bounding box center [412, 603] width 704 height 34
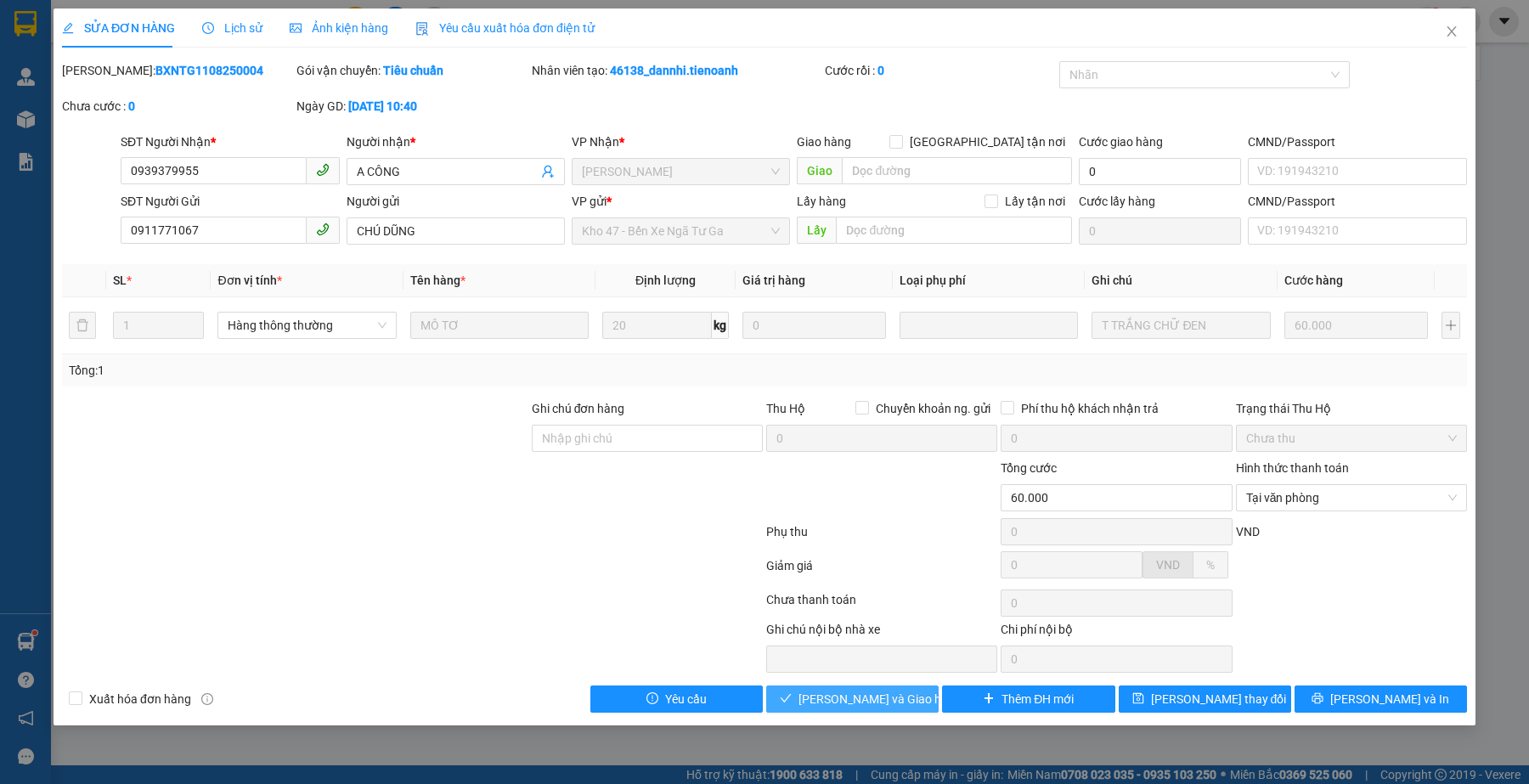
click at [838, 701] on span "[PERSON_NAME] và Giao hàng" at bounding box center [880, 699] width 164 height 19
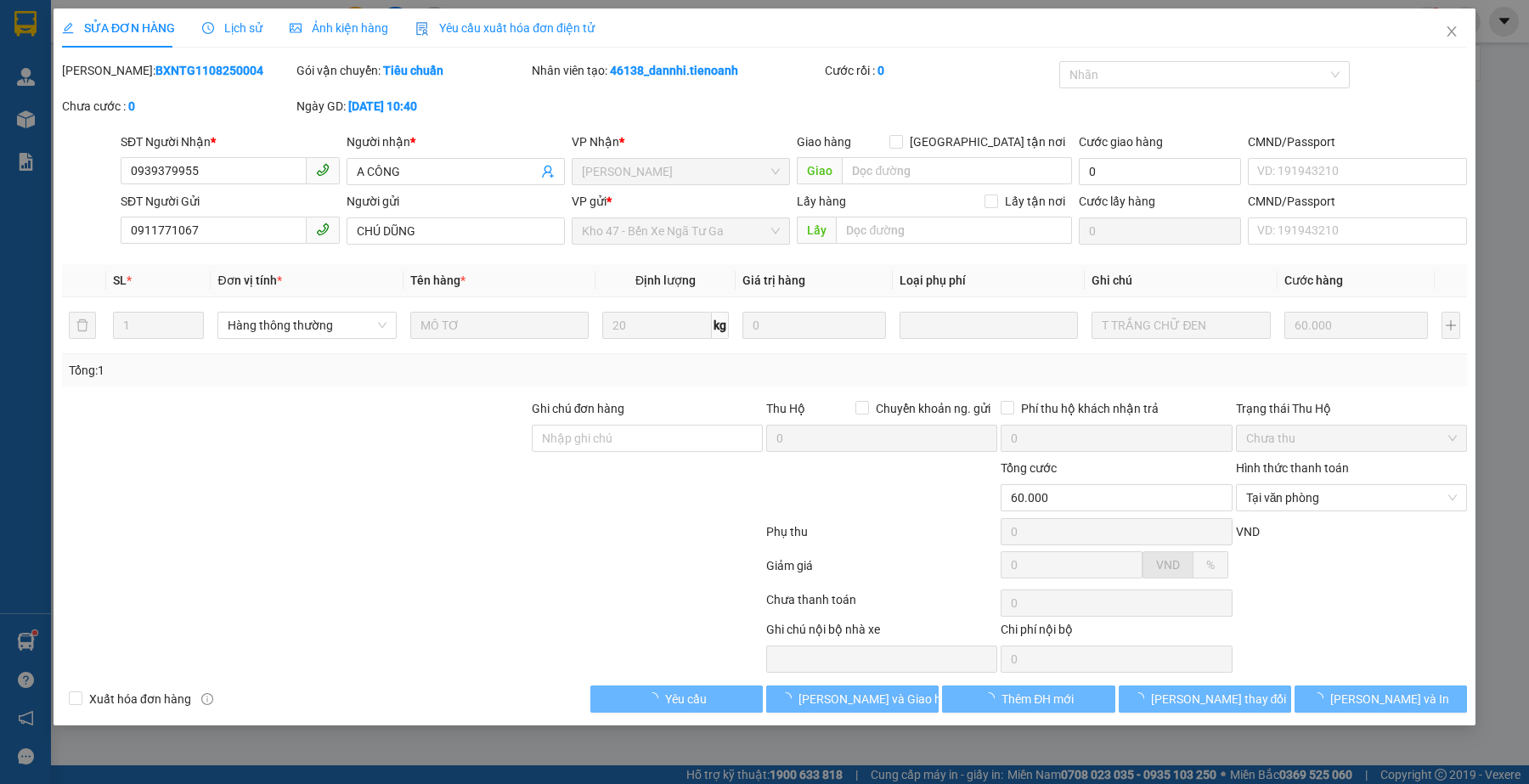
click at [512, 533] on div at bounding box center [412, 535] width 704 height 34
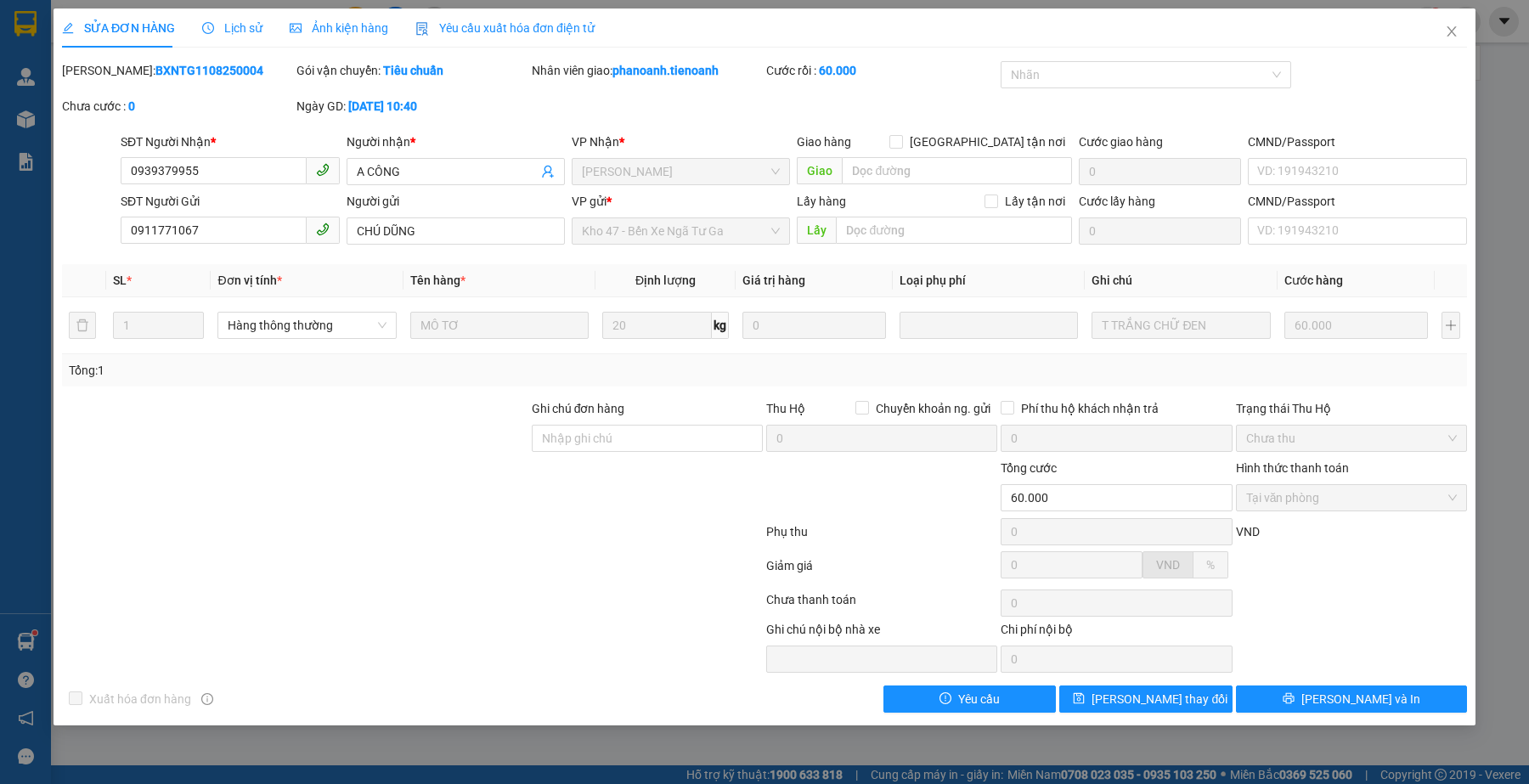
click at [388, 546] on div at bounding box center [412, 535] width 704 height 34
click at [1446, 31] on icon "close" at bounding box center [1451, 31] width 13 height 13
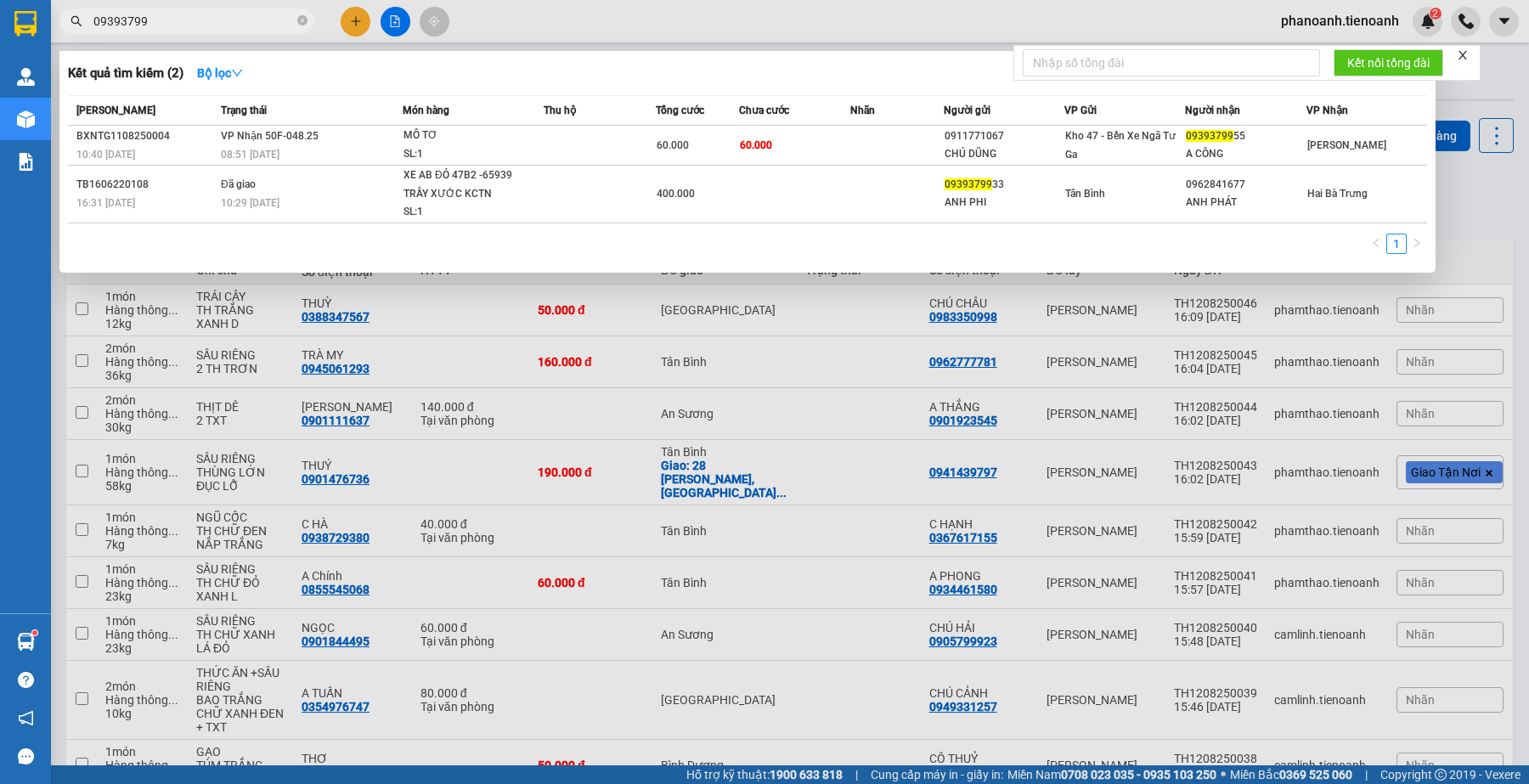
click at [165, 22] on input "09393799" at bounding box center [193, 21] width 200 height 19
click at [165, 20] on input "09393799" at bounding box center [193, 21] width 200 height 19
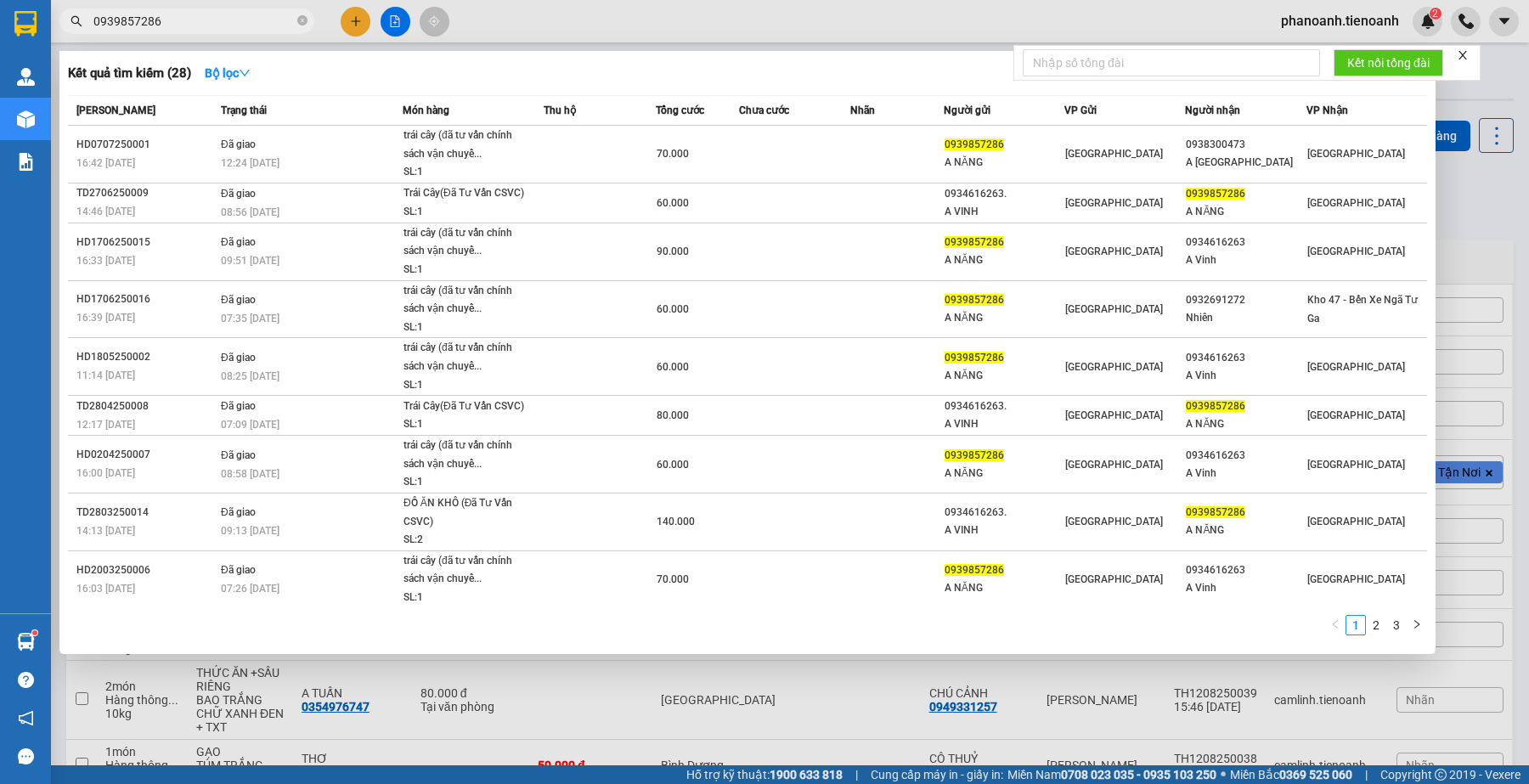
click at [196, 20] on input "0939857286" at bounding box center [193, 21] width 200 height 19
click at [753, 22] on div at bounding box center [764, 392] width 1529 height 784
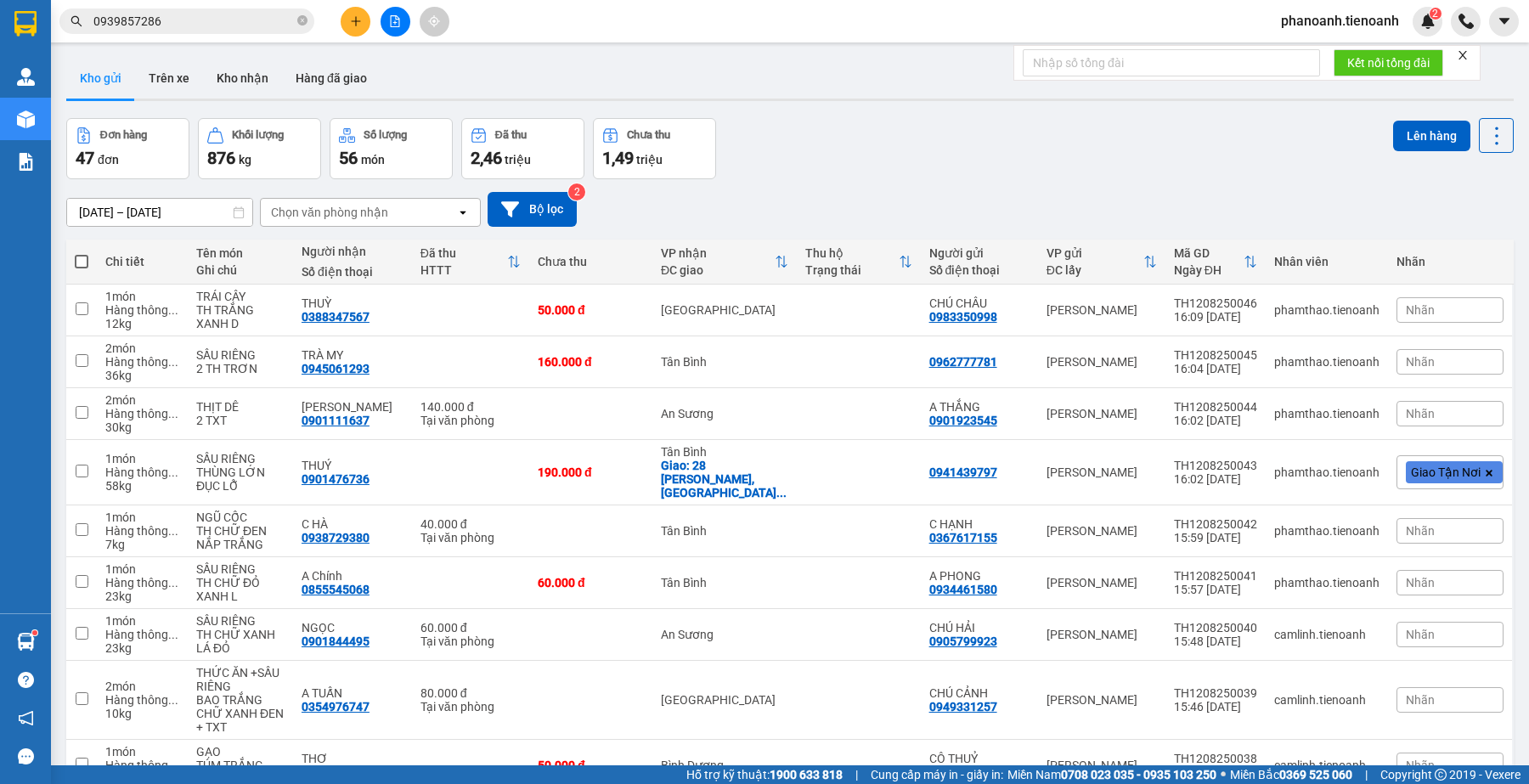
click at [263, 7] on div "Kết quả tìm kiếm ( 28 ) Bộ lọc Mã ĐH Trạng thái Món hàng Thu hộ Tổng cước Chưa …" at bounding box center [165, 22] width 331 height 30
click at [264, 22] on input "0939857286" at bounding box center [193, 21] width 200 height 19
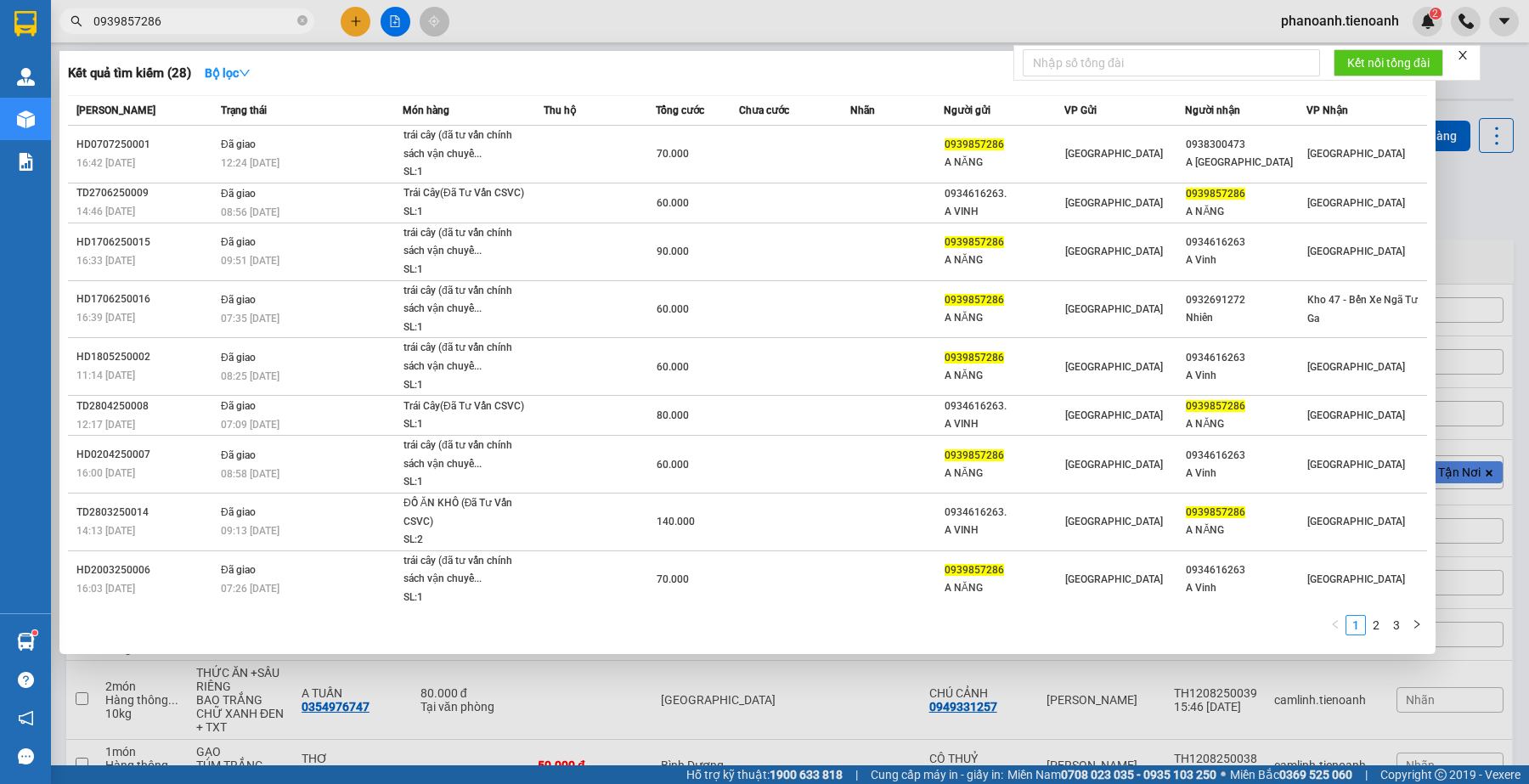
click at [230, 22] on input "0939857286" at bounding box center [193, 21] width 200 height 19
paste input "02139293"
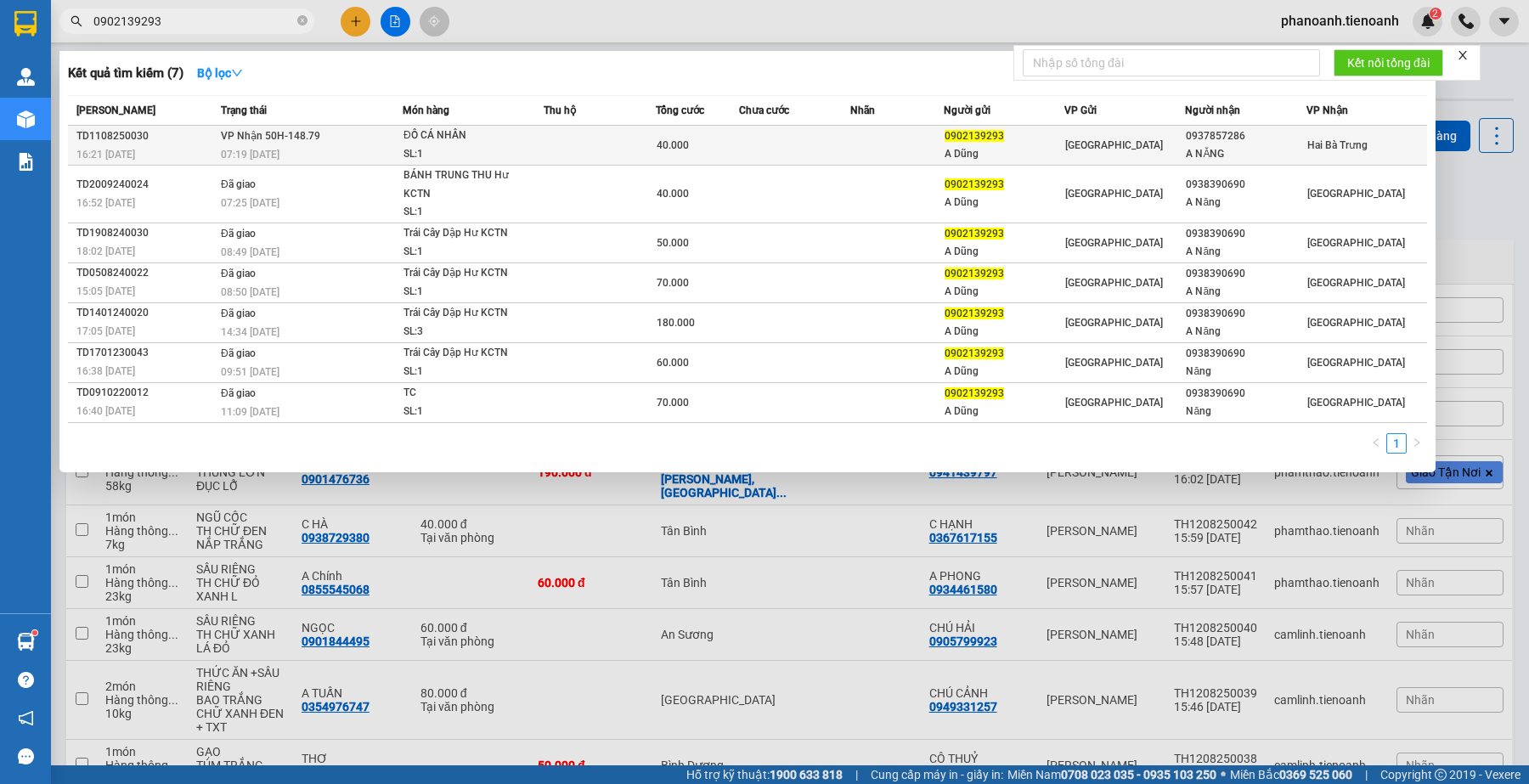
type input "0902139293"
click at [558, 137] on td at bounding box center [599, 145] width 111 height 40
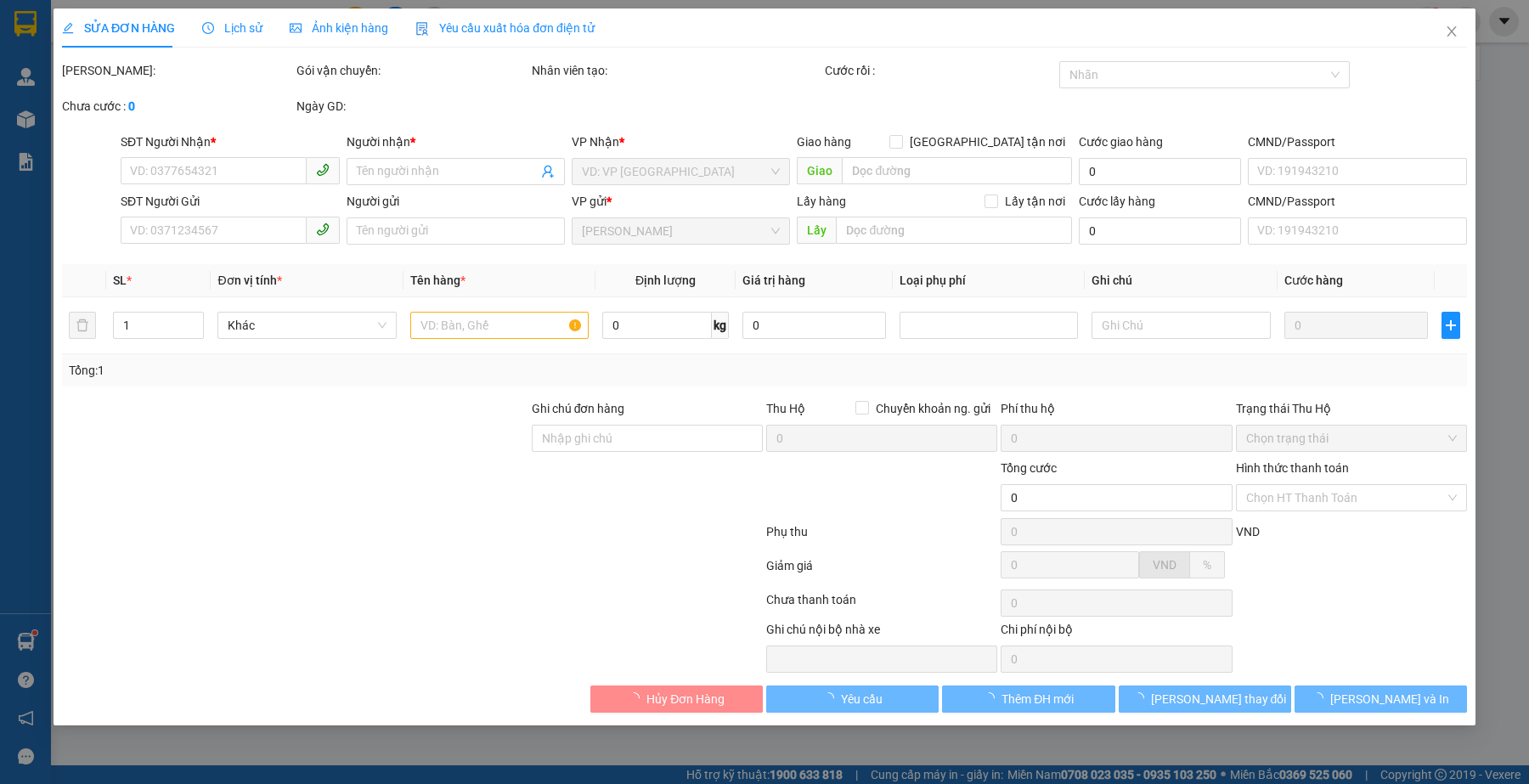
type input "0937857286"
type input "A NĂNG"
type input "0902139293"
type input "A Dũng"
type input "0680750052"
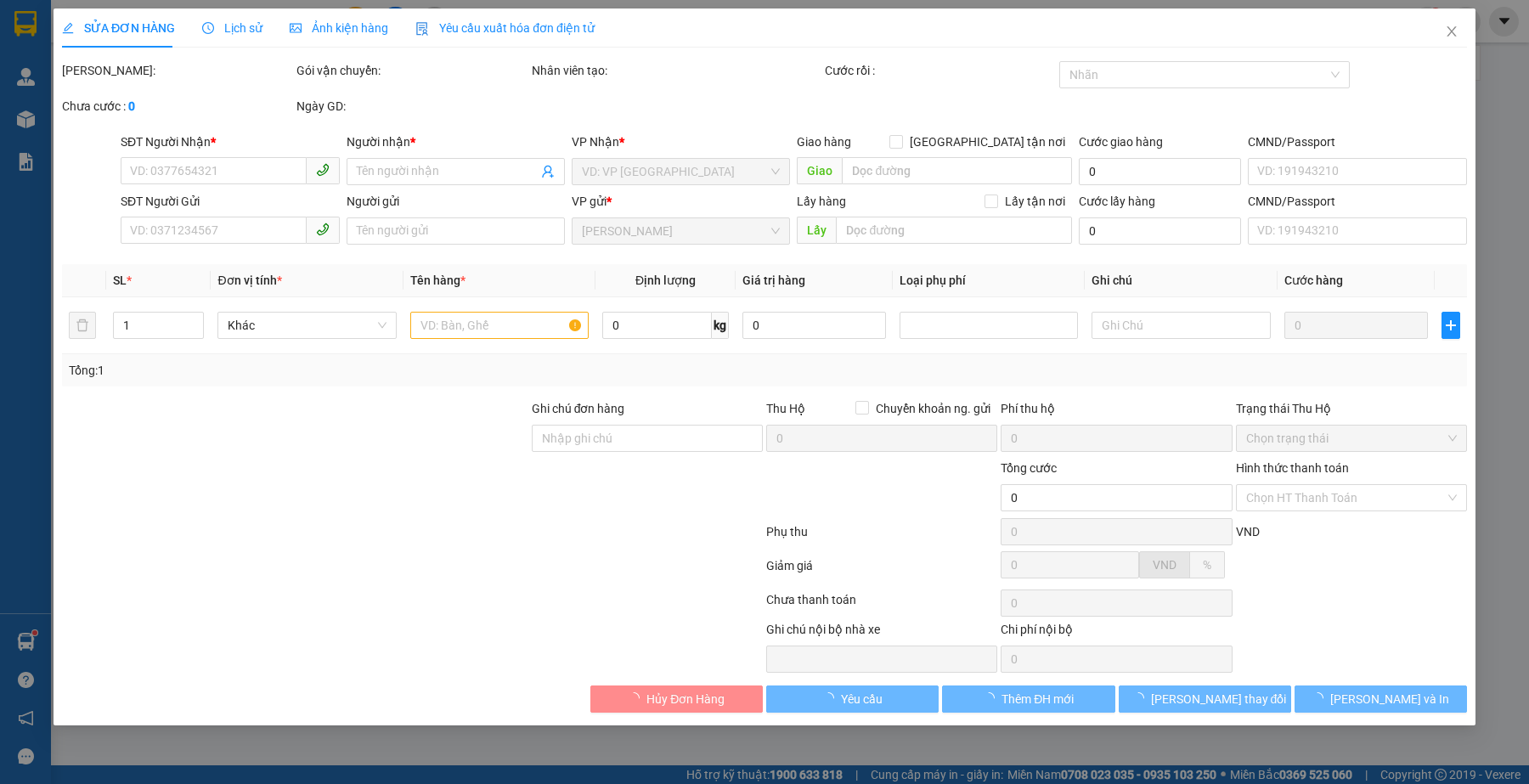
type input "40.000"
